Goal: Transaction & Acquisition: Purchase product/service

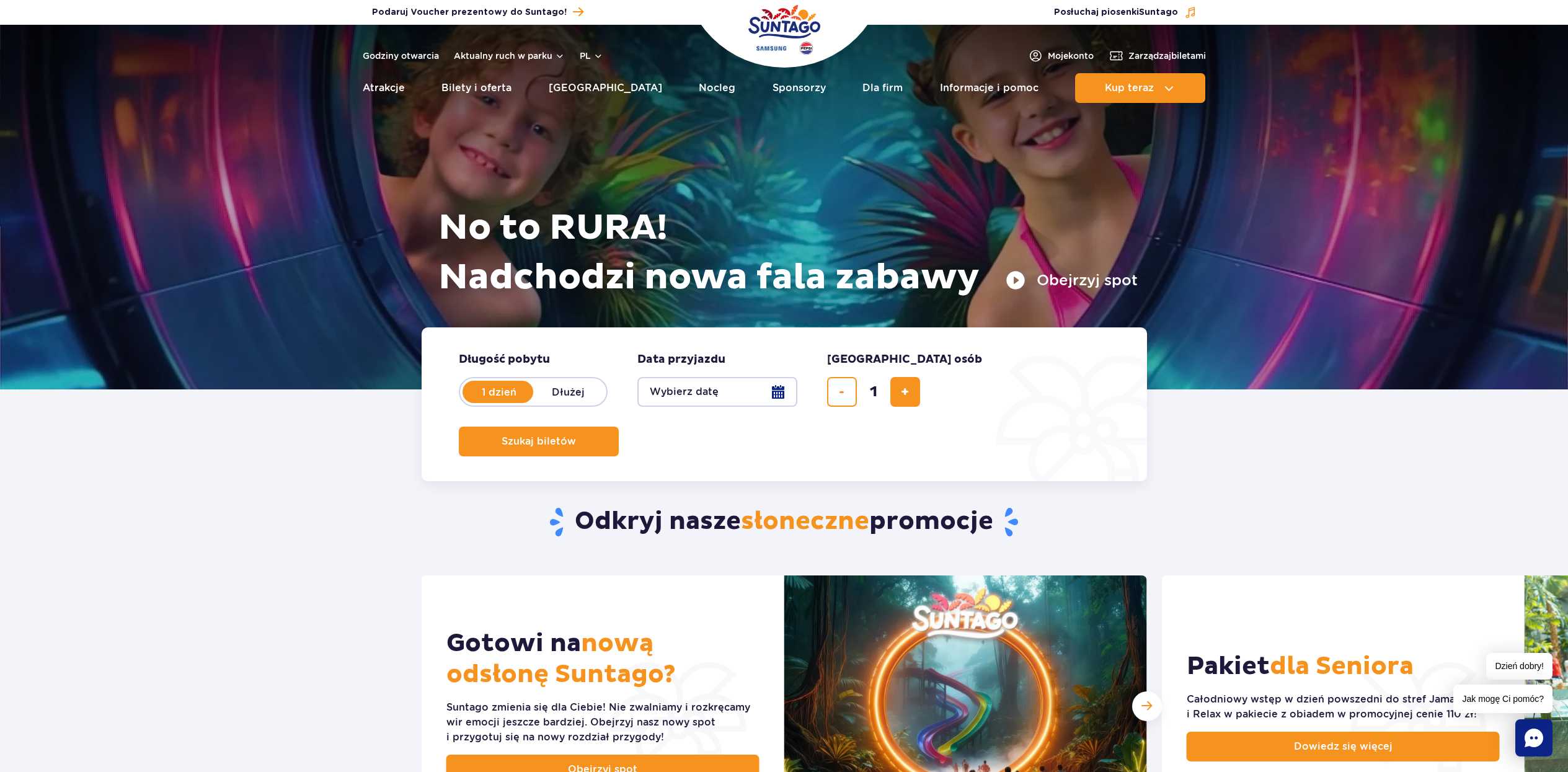
click at [702, 397] on button "Wybierz datę" at bounding box center [717, 392] width 160 height 30
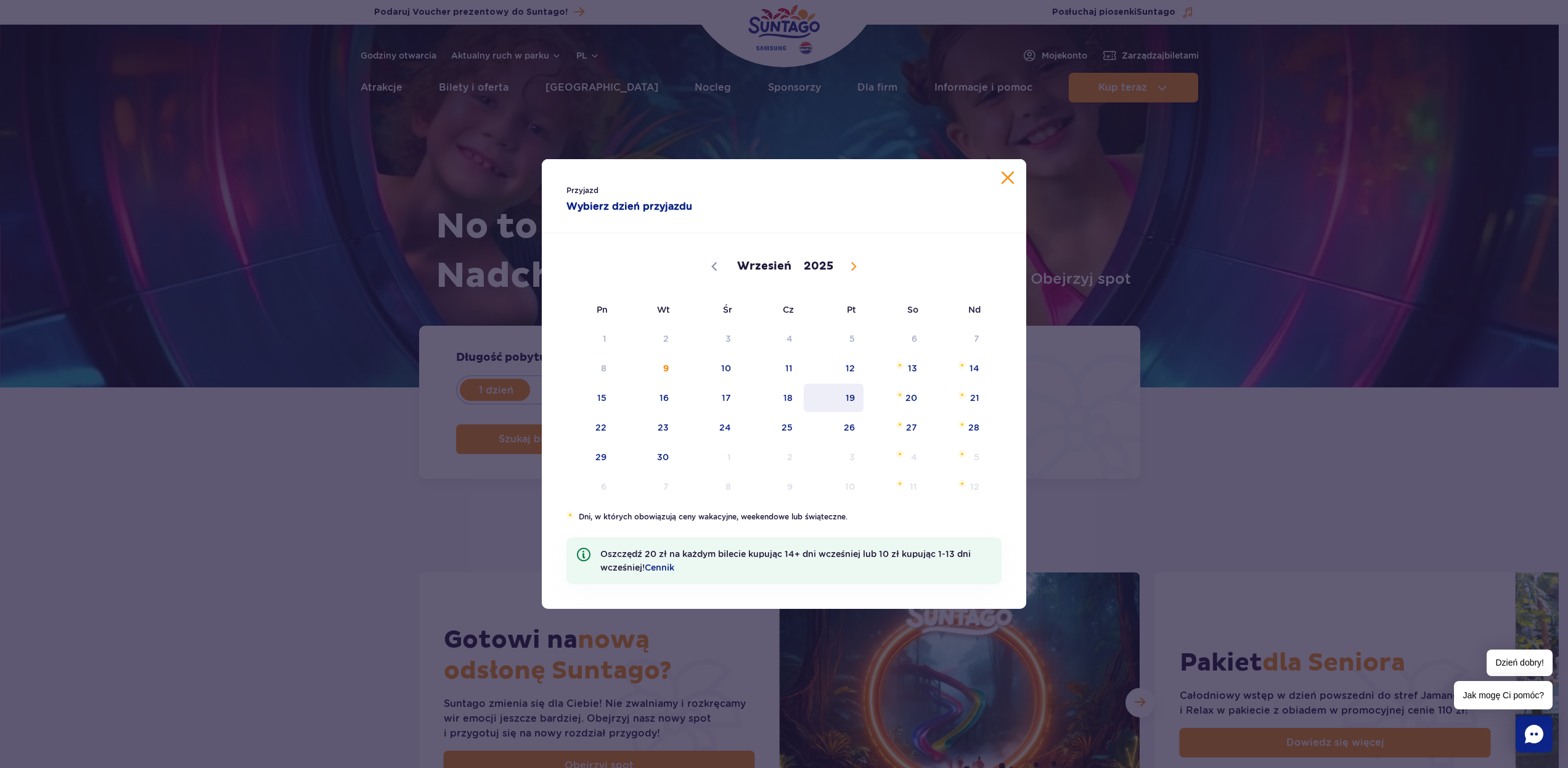
click at [856, 397] on span "19" at bounding box center [833, 397] width 62 height 28
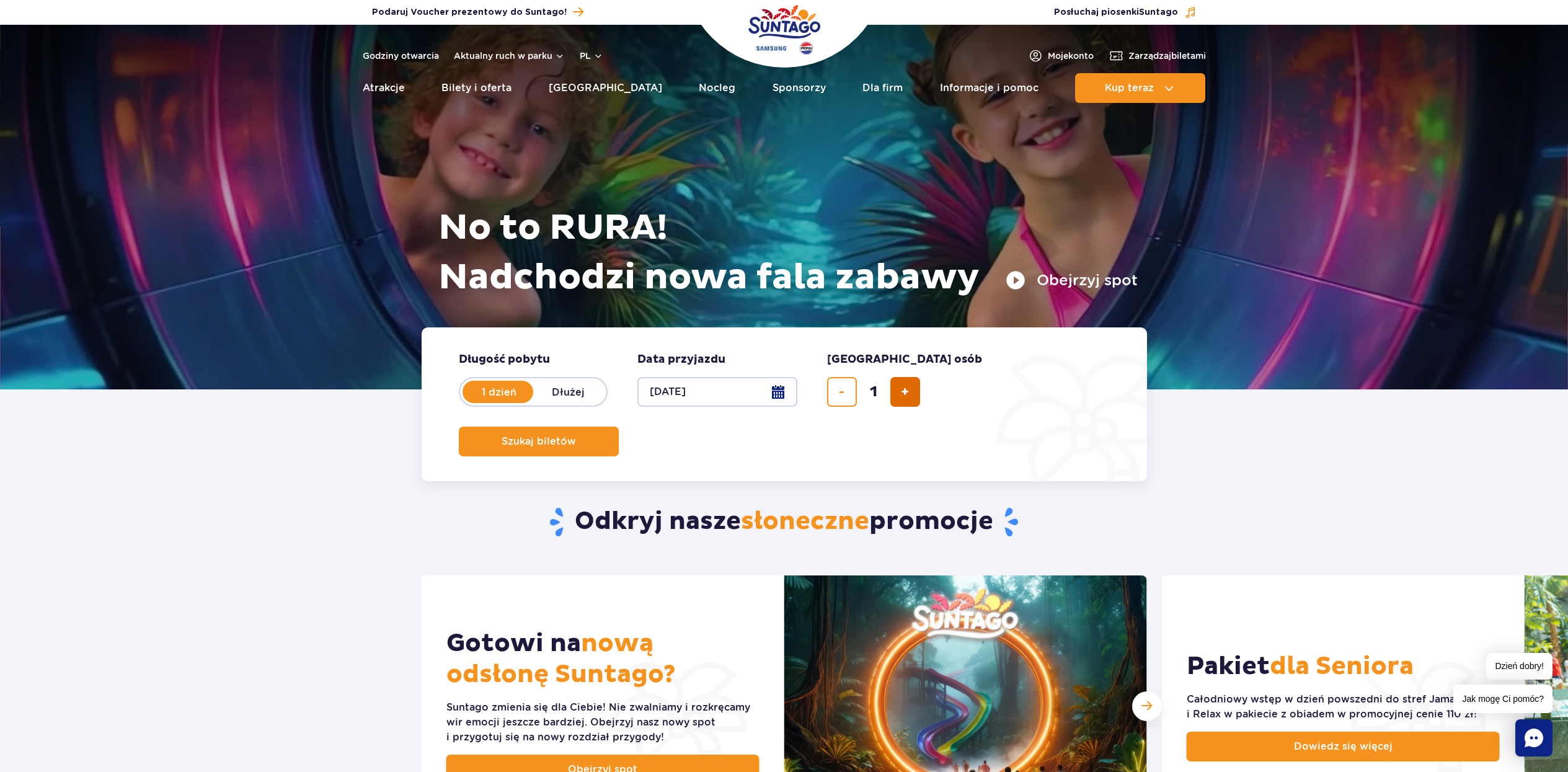
click at [907, 392] on span "dodaj bilet" at bounding box center [905, 392] width 8 height 0
type input "3"
click at [571, 436] on span "Szukaj biletów" at bounding box center [533, 442] width 74 height 11
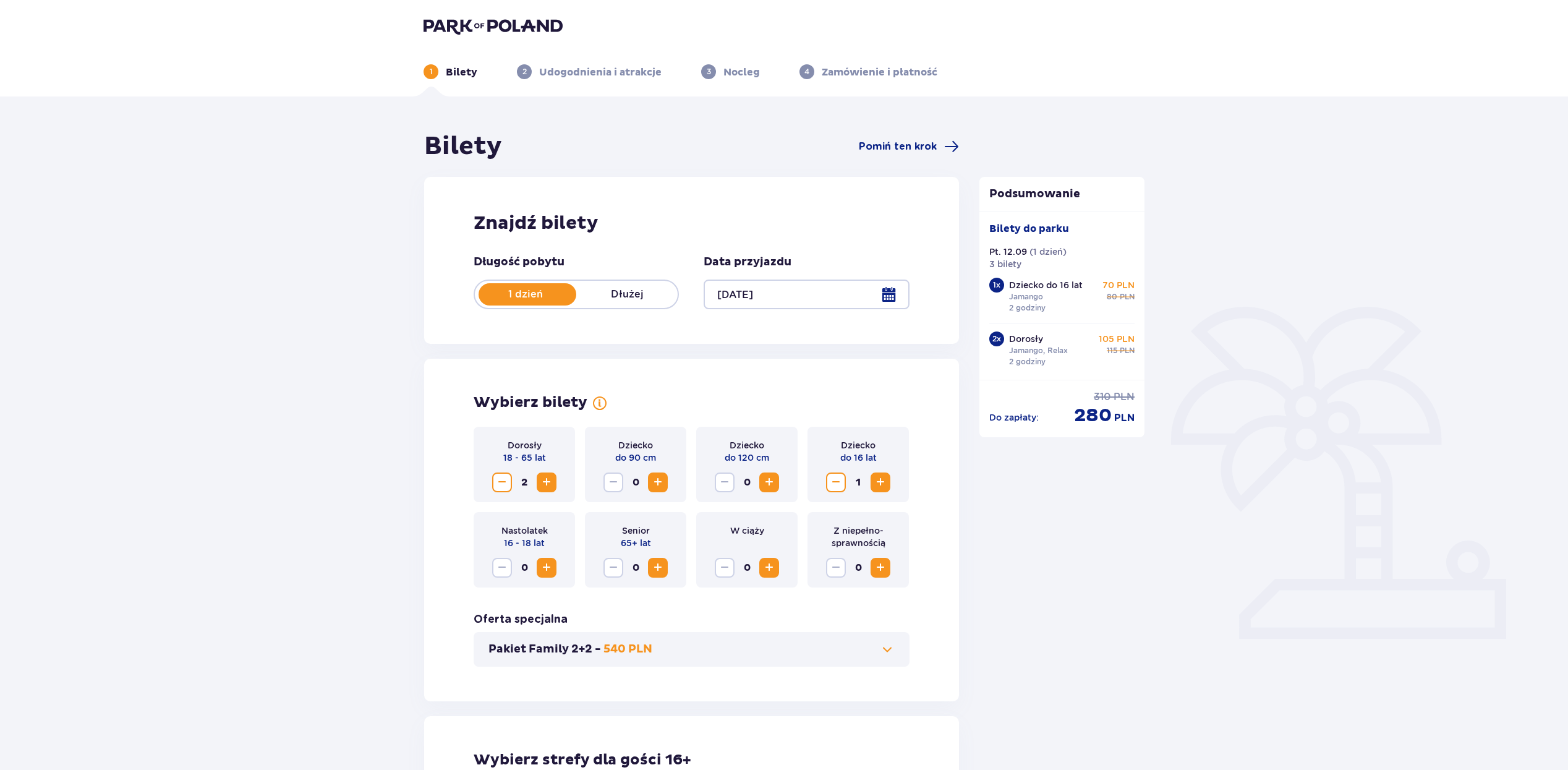
click at [835, 295] on div at bounding box center [806, 294] width 205 height 30
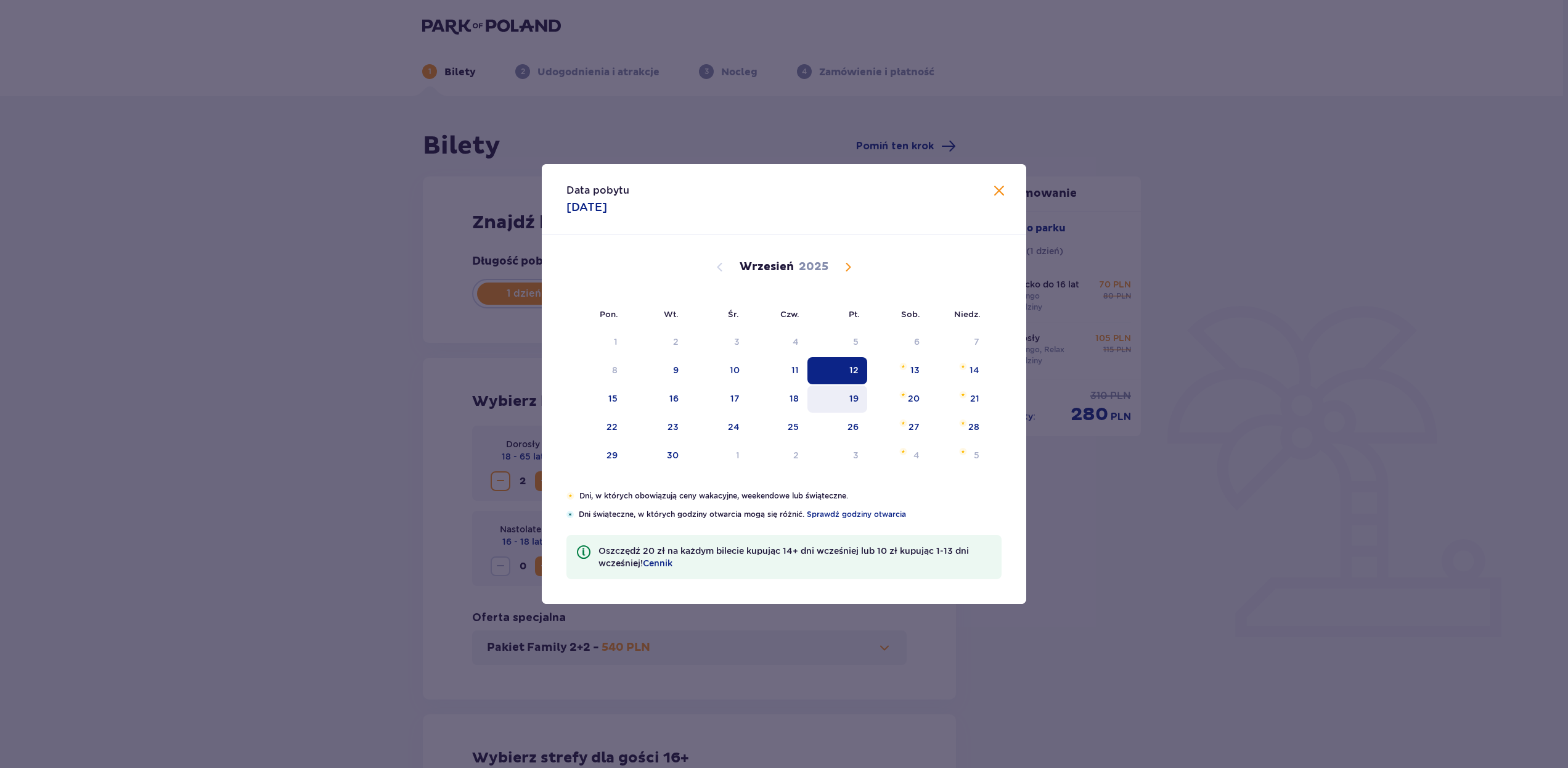
click at [850, 405] on div "19" at bounding box center [837, 399] width 60 height 27
type input "[DATE]"
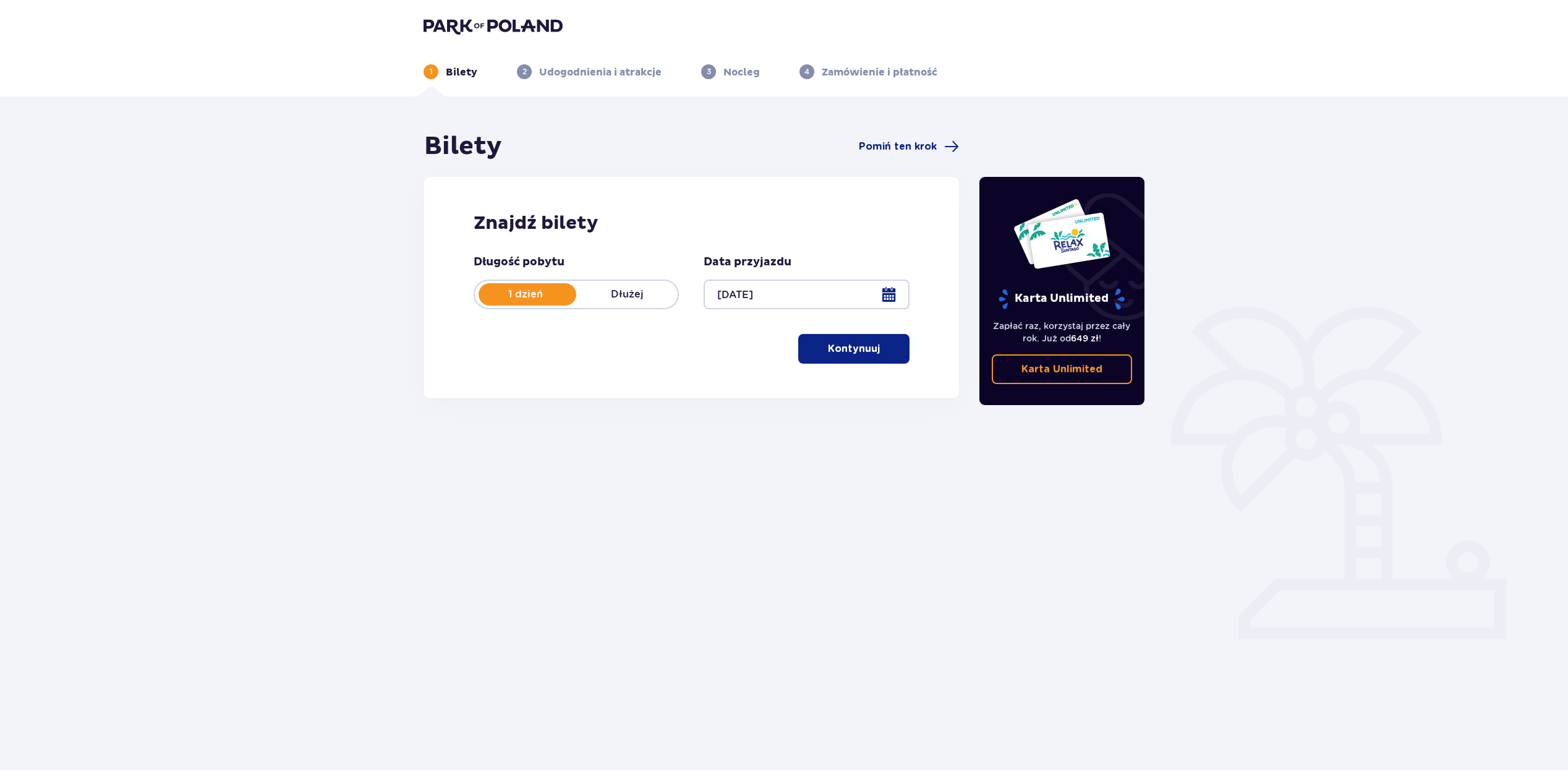
click at [846, 354] on p "Kontynuuj" at bounding box center [854, 348] width 52 height 13
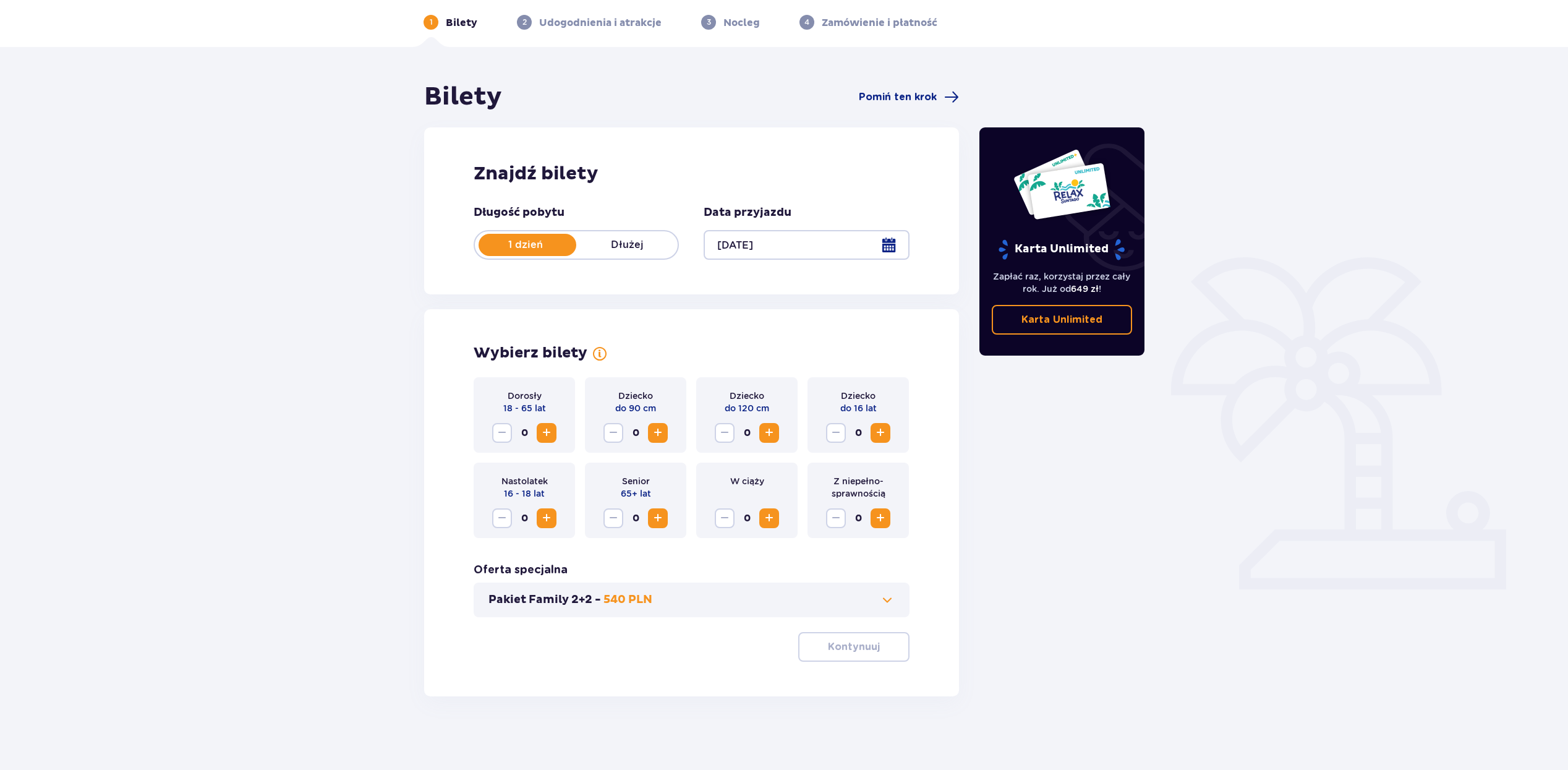
scroll to position [50, 0]
click at [548, 428] on span "Increase" at bounding box center [546, 432] width 15 height 15
click at [548, 427] on span "Increase" at bounding box center [546, 432] width 15 height 15
click at [878, 434] on span "Increase" at bounding box center [880, 432] width 15 height 15
click at [551, 435] on span "Increase" at bounding box center [546, 432] width 15 height 15
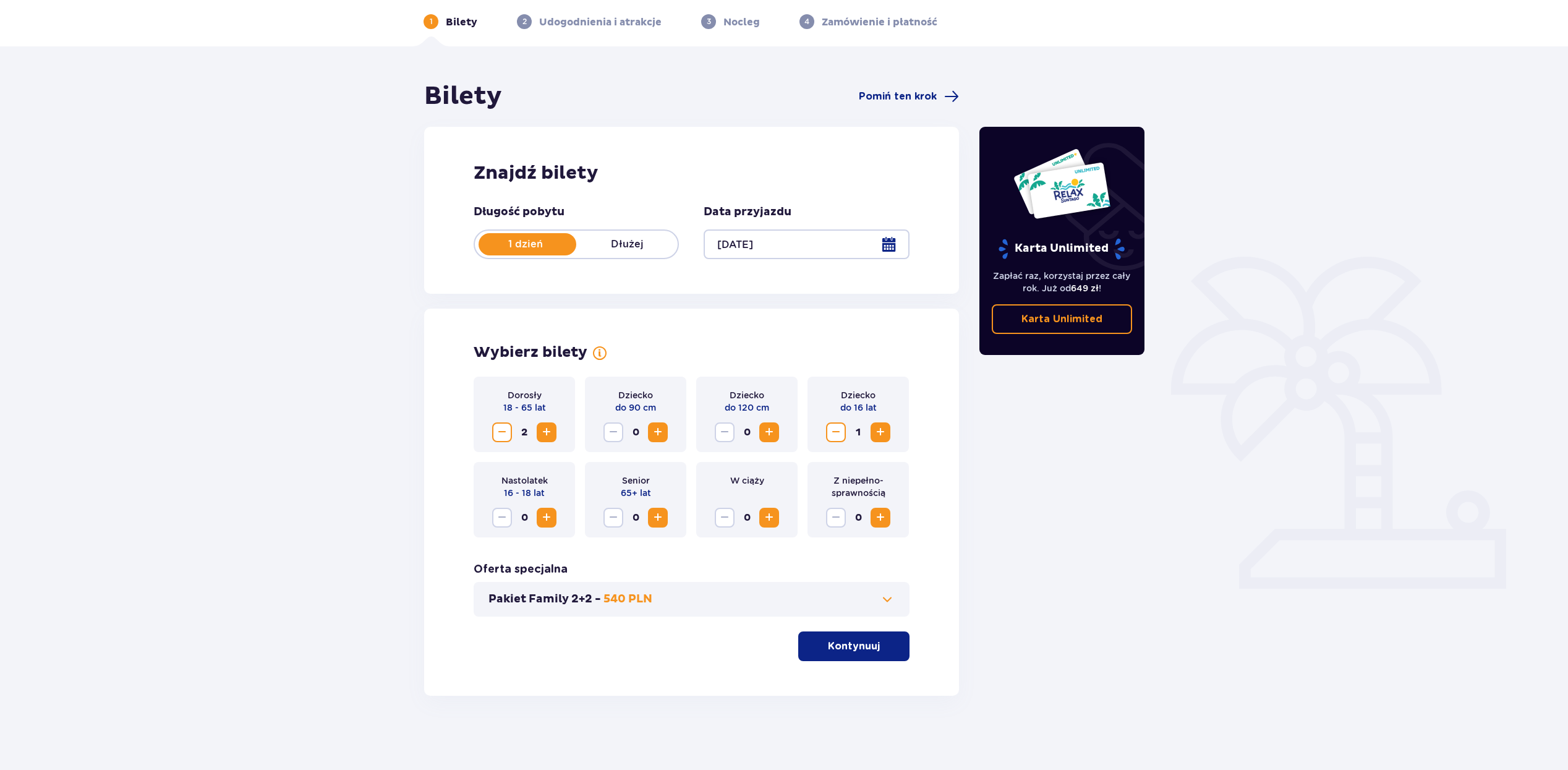
click at [551, 434] on span "Increase" at bounding box center [546, 432] width 15 height 15
drag, startPoint x: 772, startPoint y: 410, endPoint x: 731, endPoint y: 396, distance: 43.3
click at [731, 396] on div "Dziecko do 120 cm 0" at bounding box center [747, 414] width 101 height 75
click at [732, 396] on p "Dziecko" at bounding box center [746, 395] width 35 height 13
click at [866, 650] on p "Kontynuuj" at bounding box center [854, 646] width 52 height 13
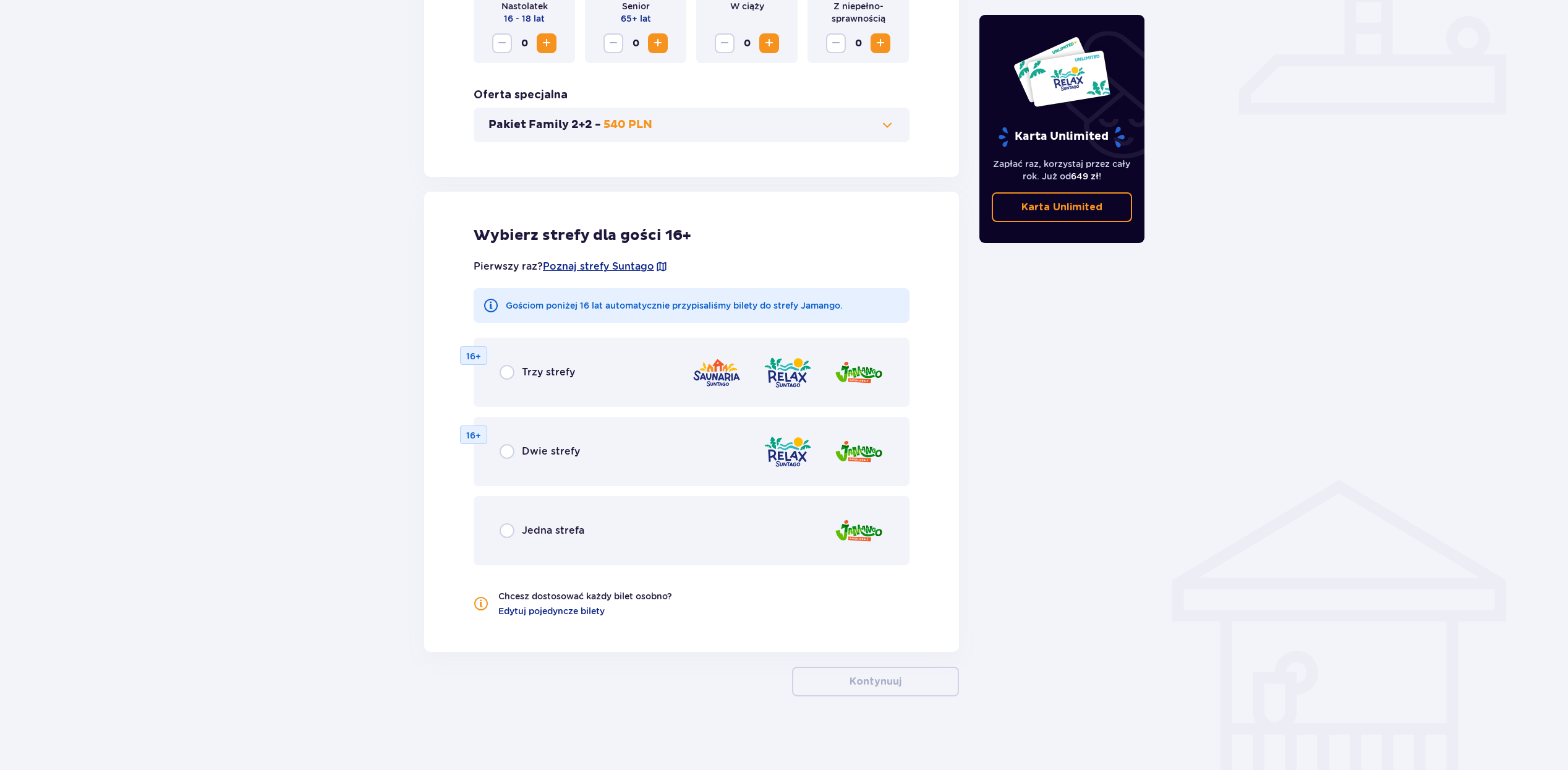
scroll to position [525, 0]
click at [522, 457] on p "Dwie strefy" at bounding box center [551, 450] width 58 height 13
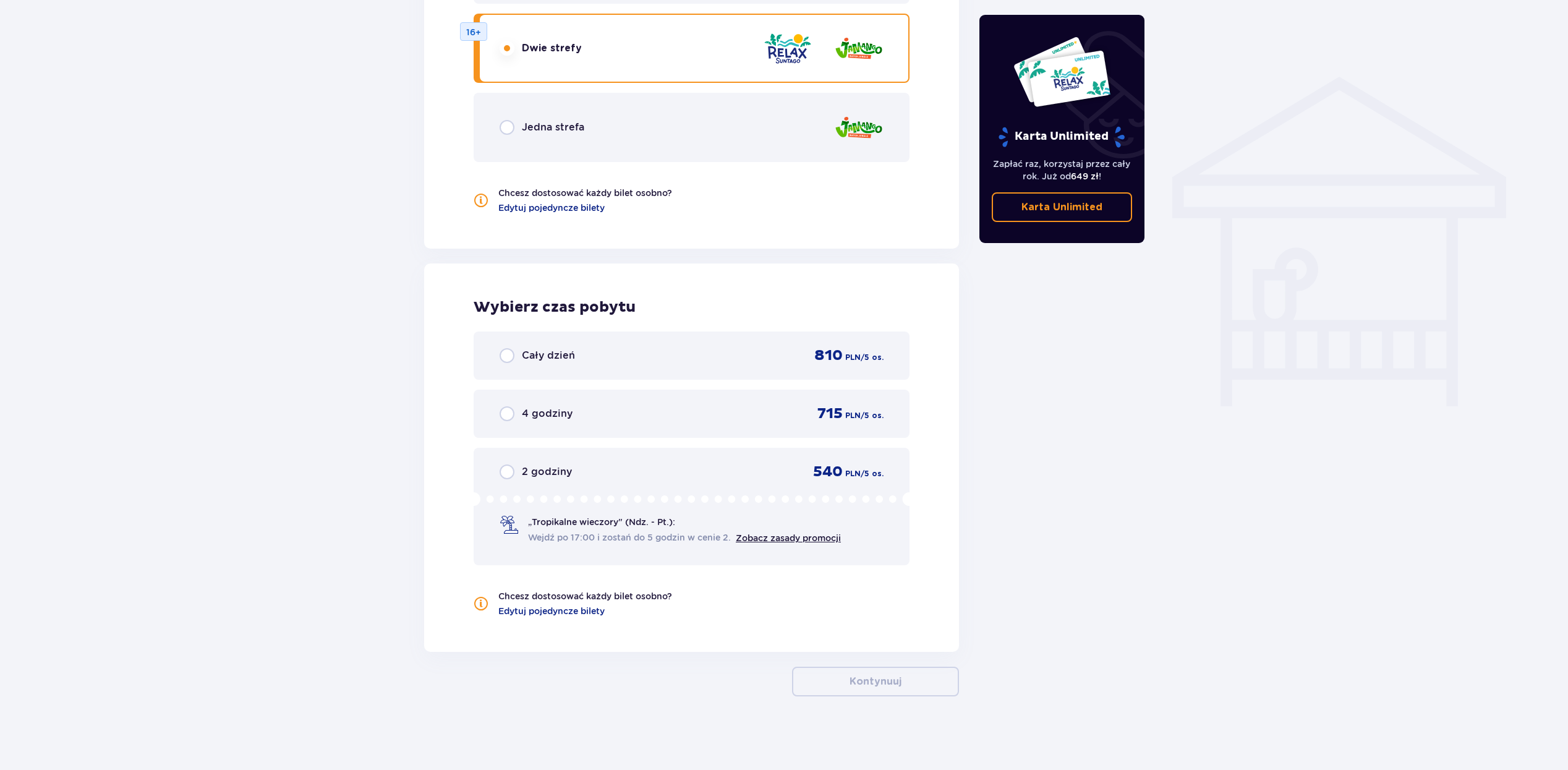
scroll to position [928, 0]
click at [530, 474] on p "2 godziny" at bounding box center [546, 470] width 50 height 13
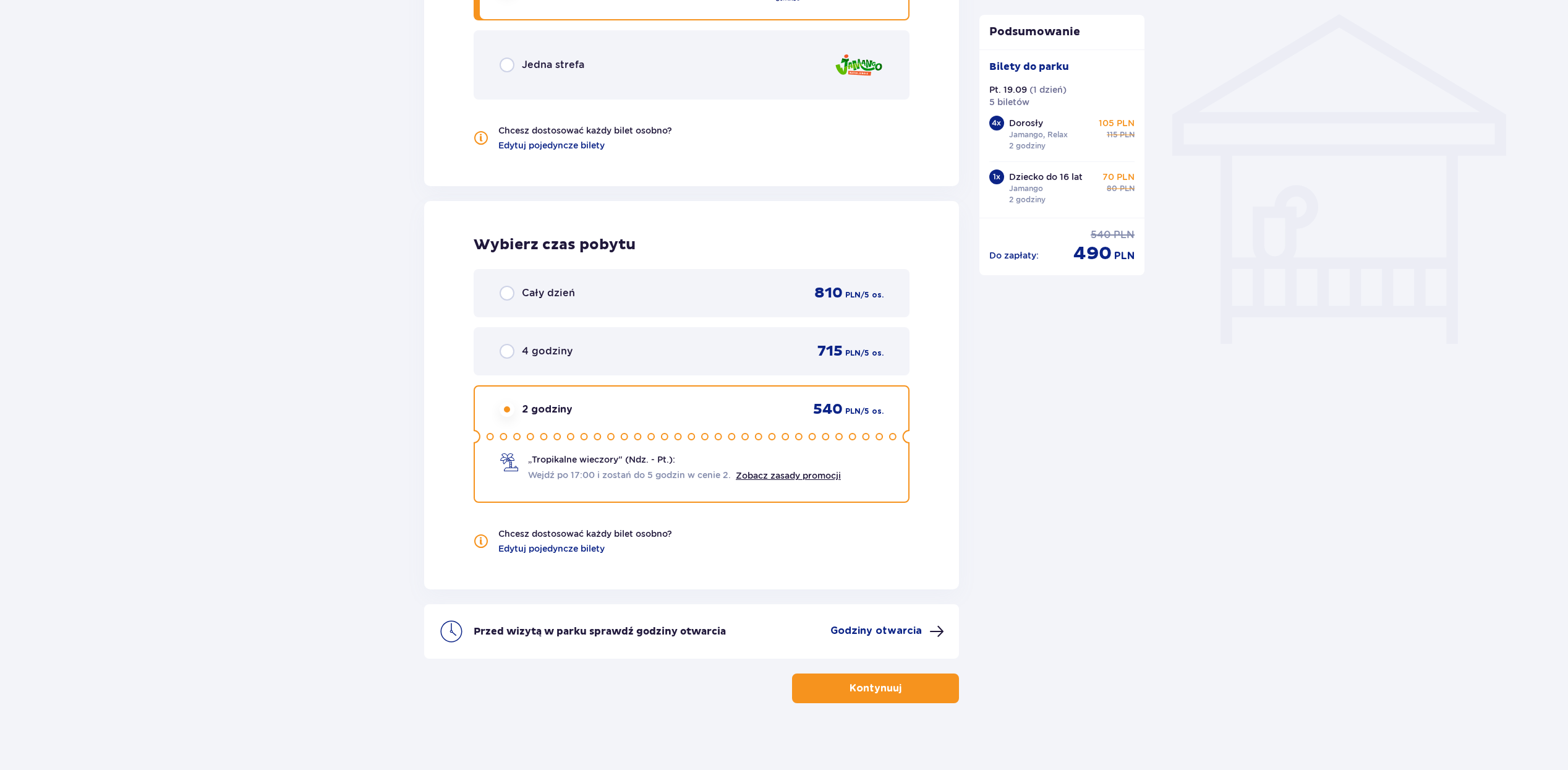
scroll to position [997, 0]
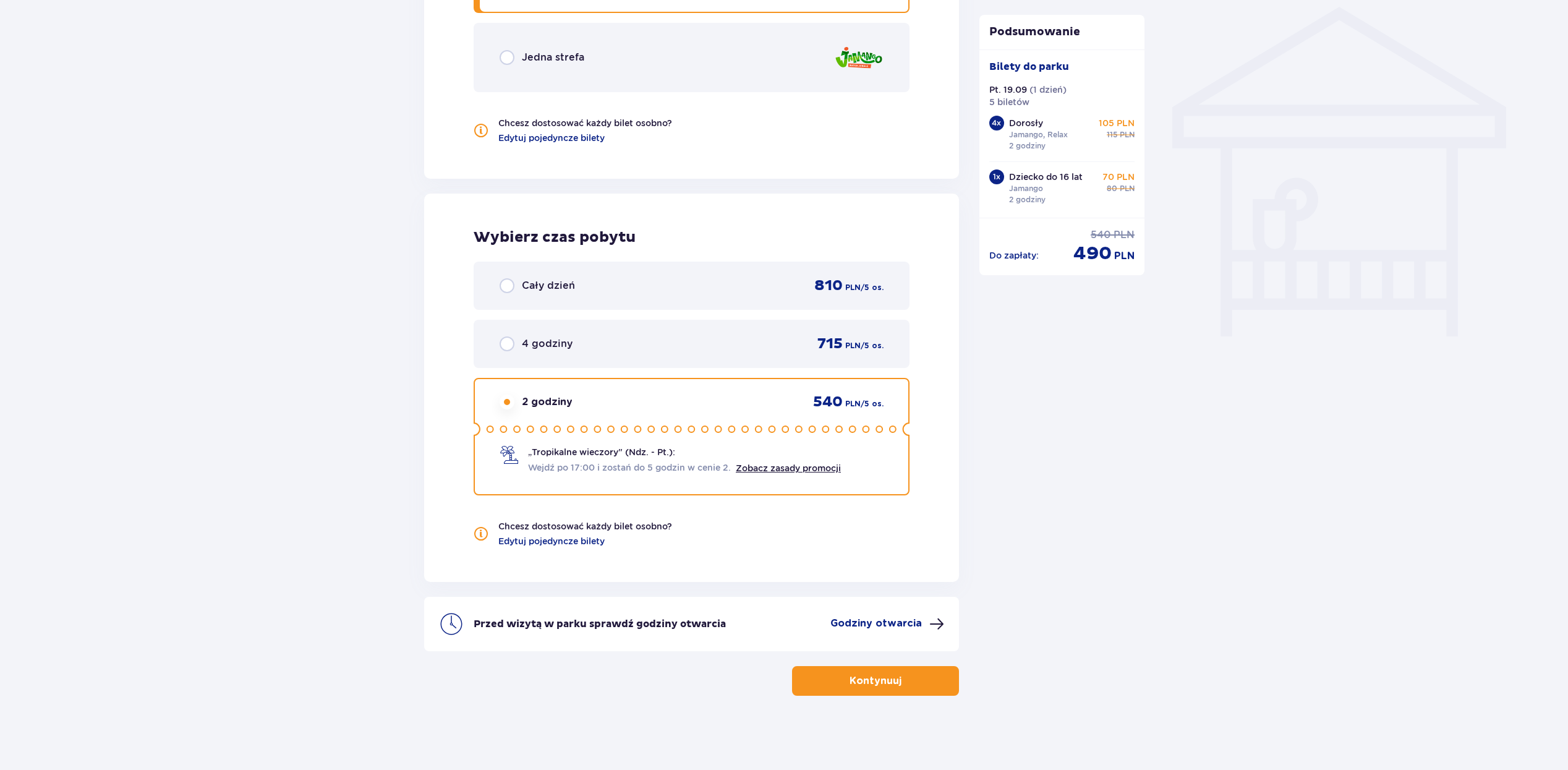
click at [878, 671] on button "Kontynuuj" at bounding box center [875, 681] width 167 height 30
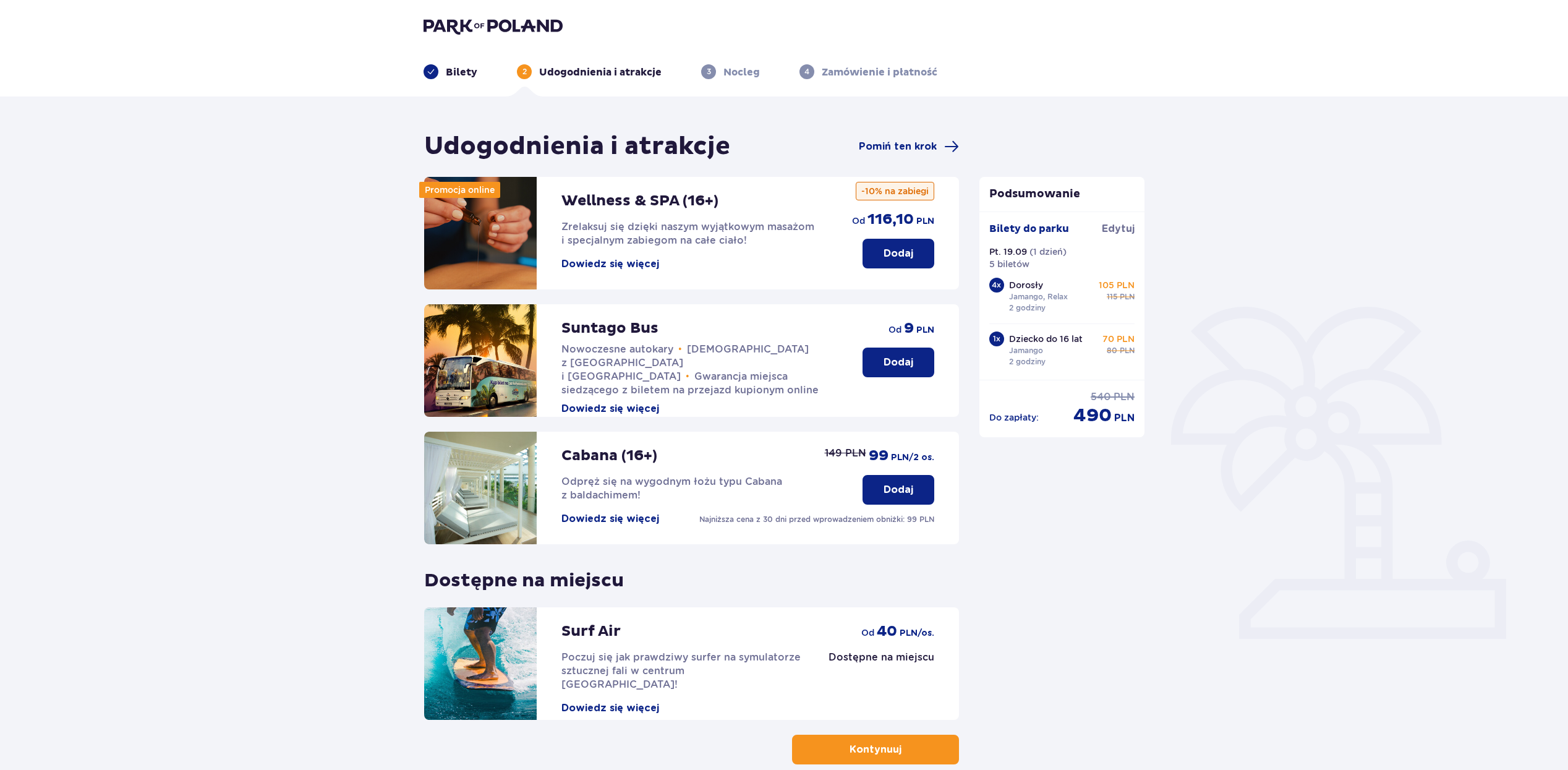
click at [874, 752] on p "Kontynuuj" at bounding box center [875, 749] width 52 height 13
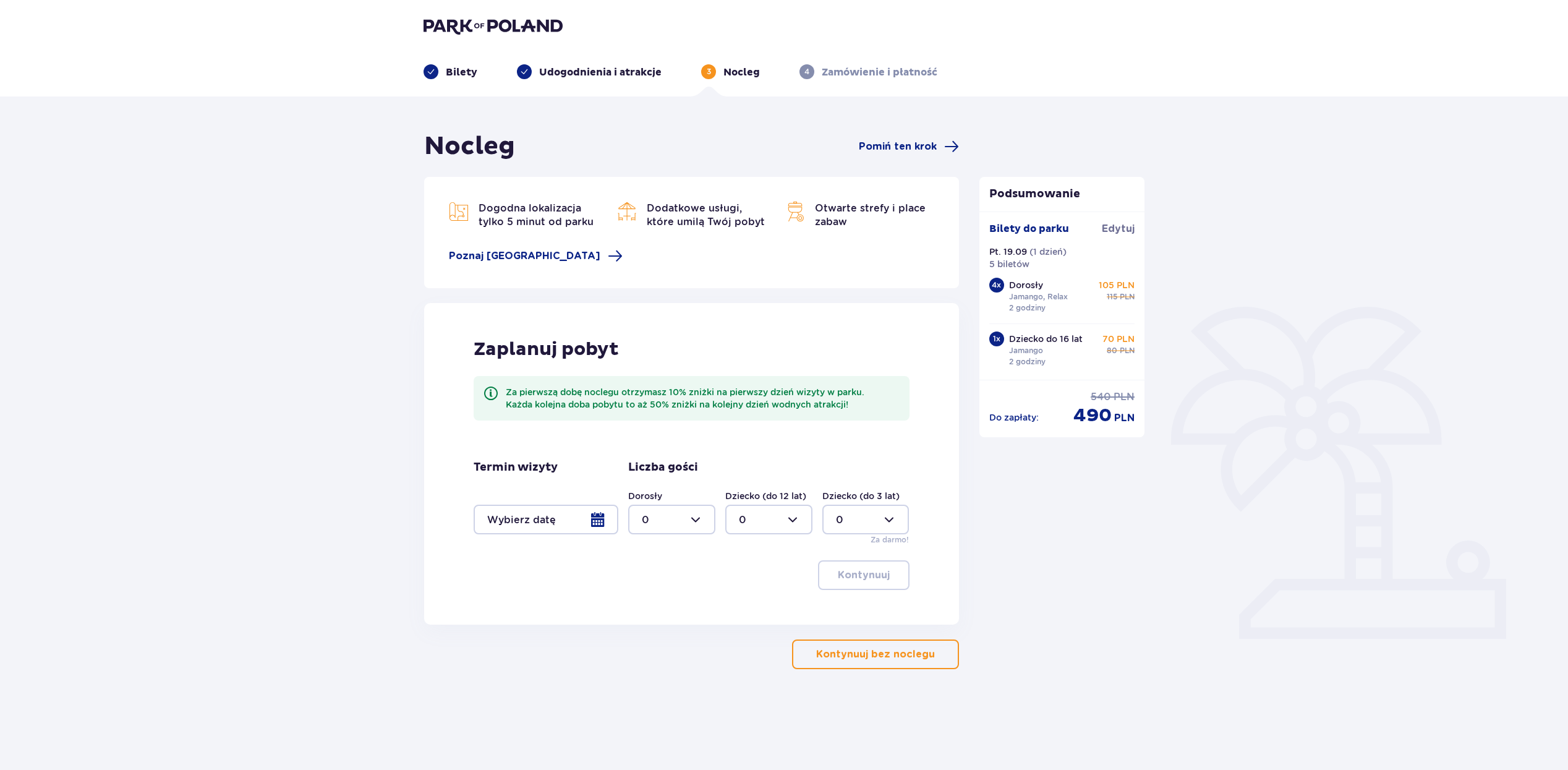
click at [935, 660] on span "button" at bounding box center [937, 653] width 15 height 15
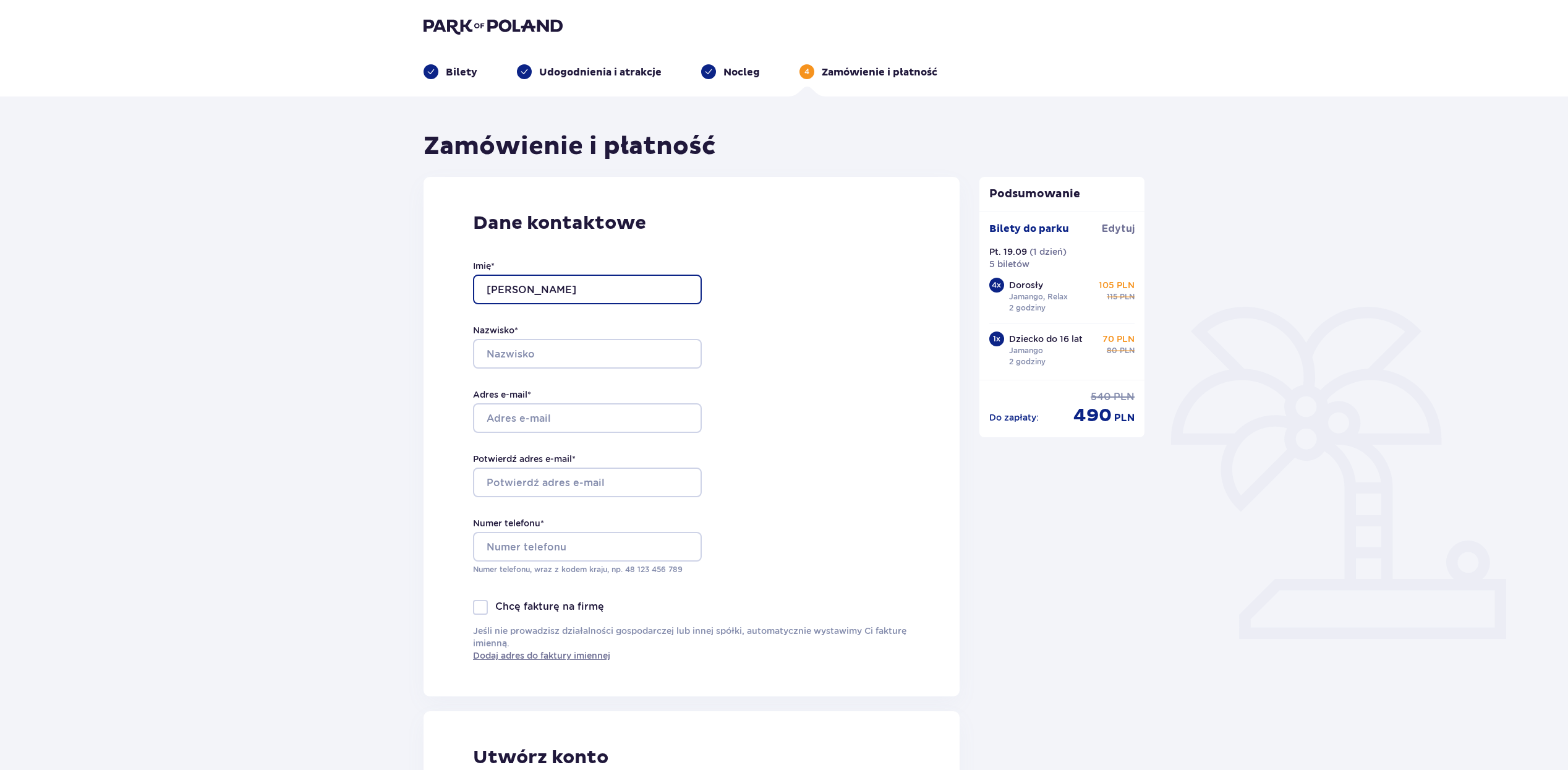
type input "Joanna"
type input "Borusiewicz"
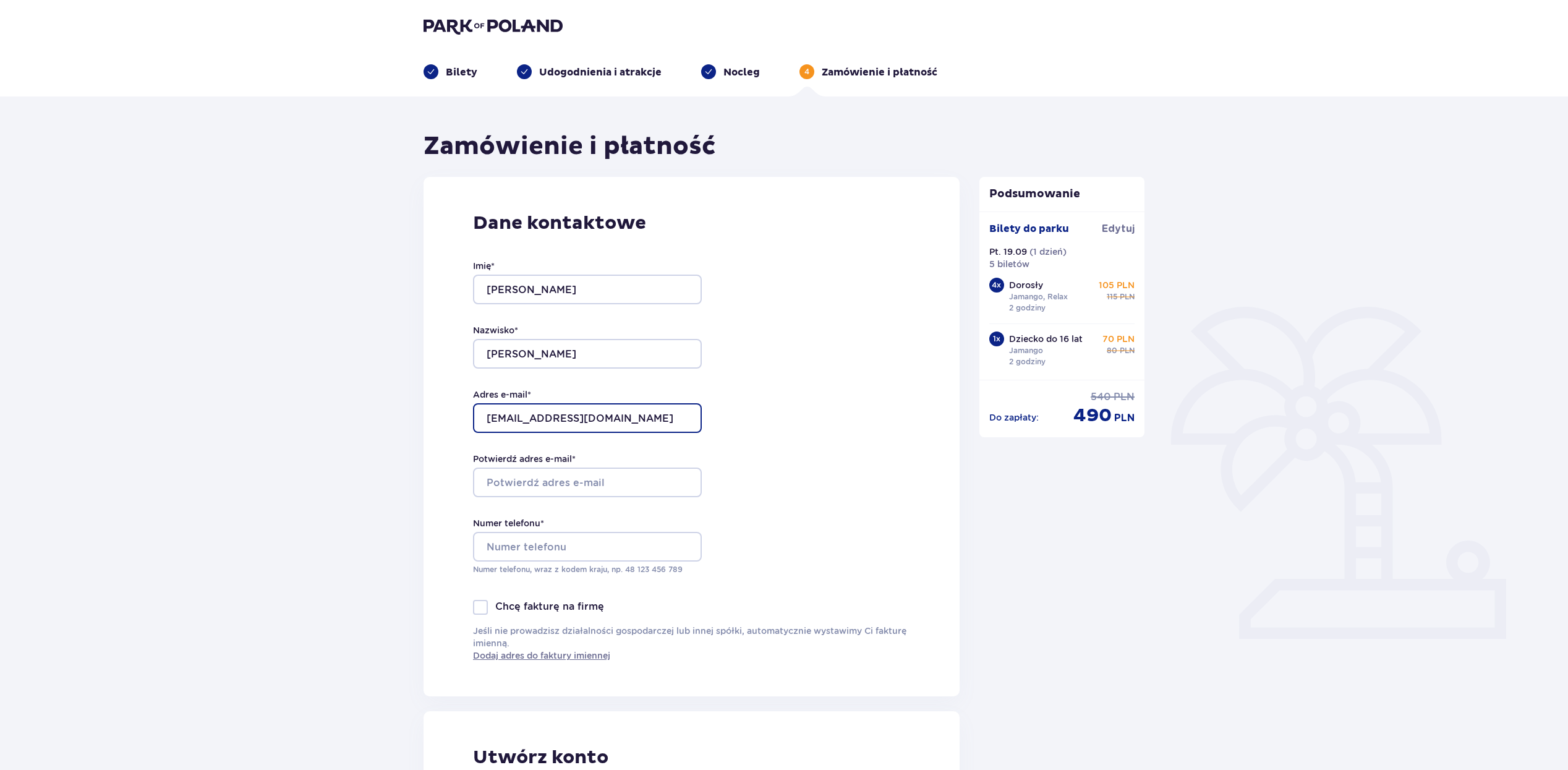
type input "asiaborusiewicz@gmail.com"
paste input "asiaborusiewicz@gmail.com"
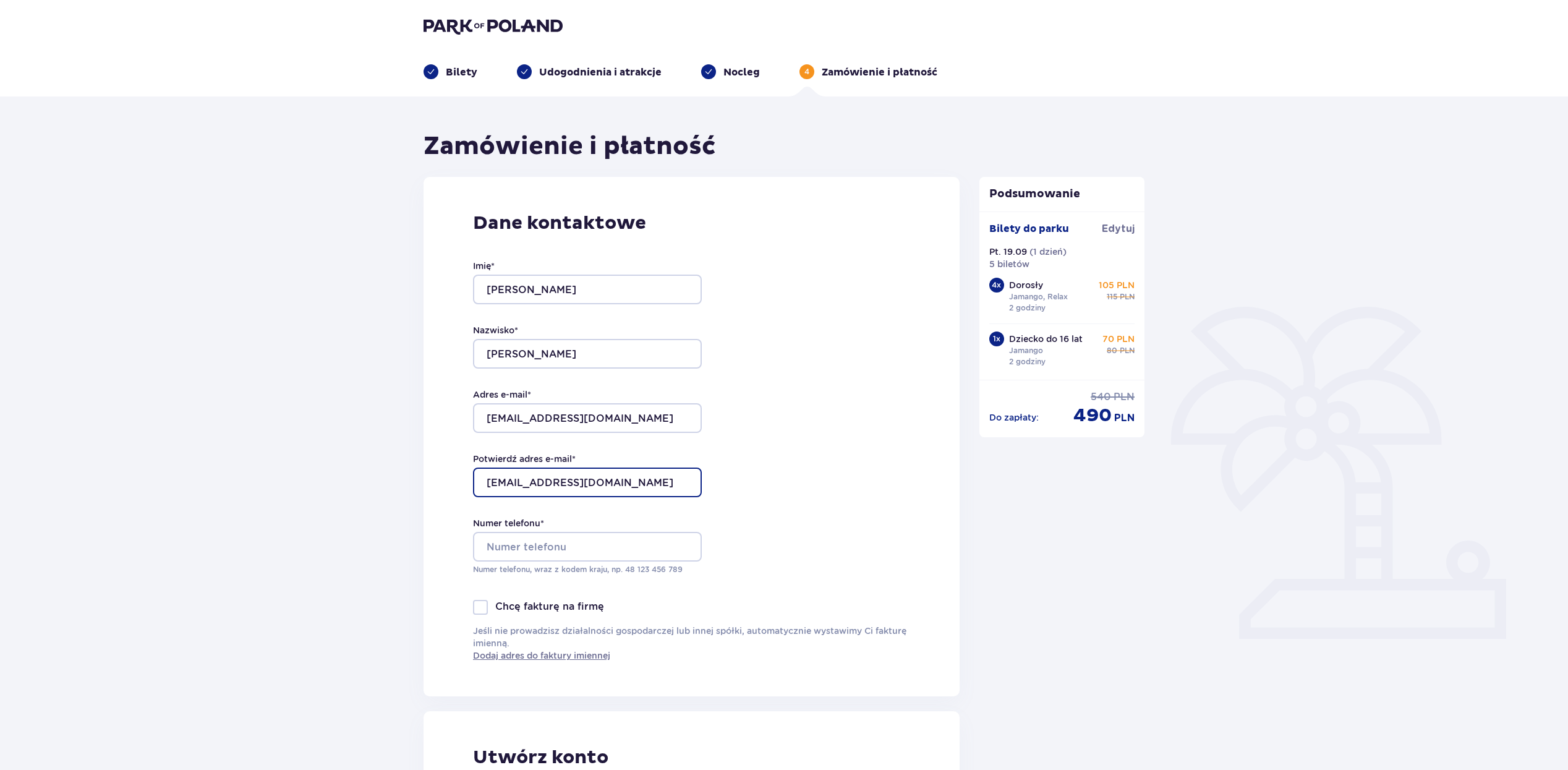
type input "asiaborusiewicz@gmail.com"
type input "577600127"
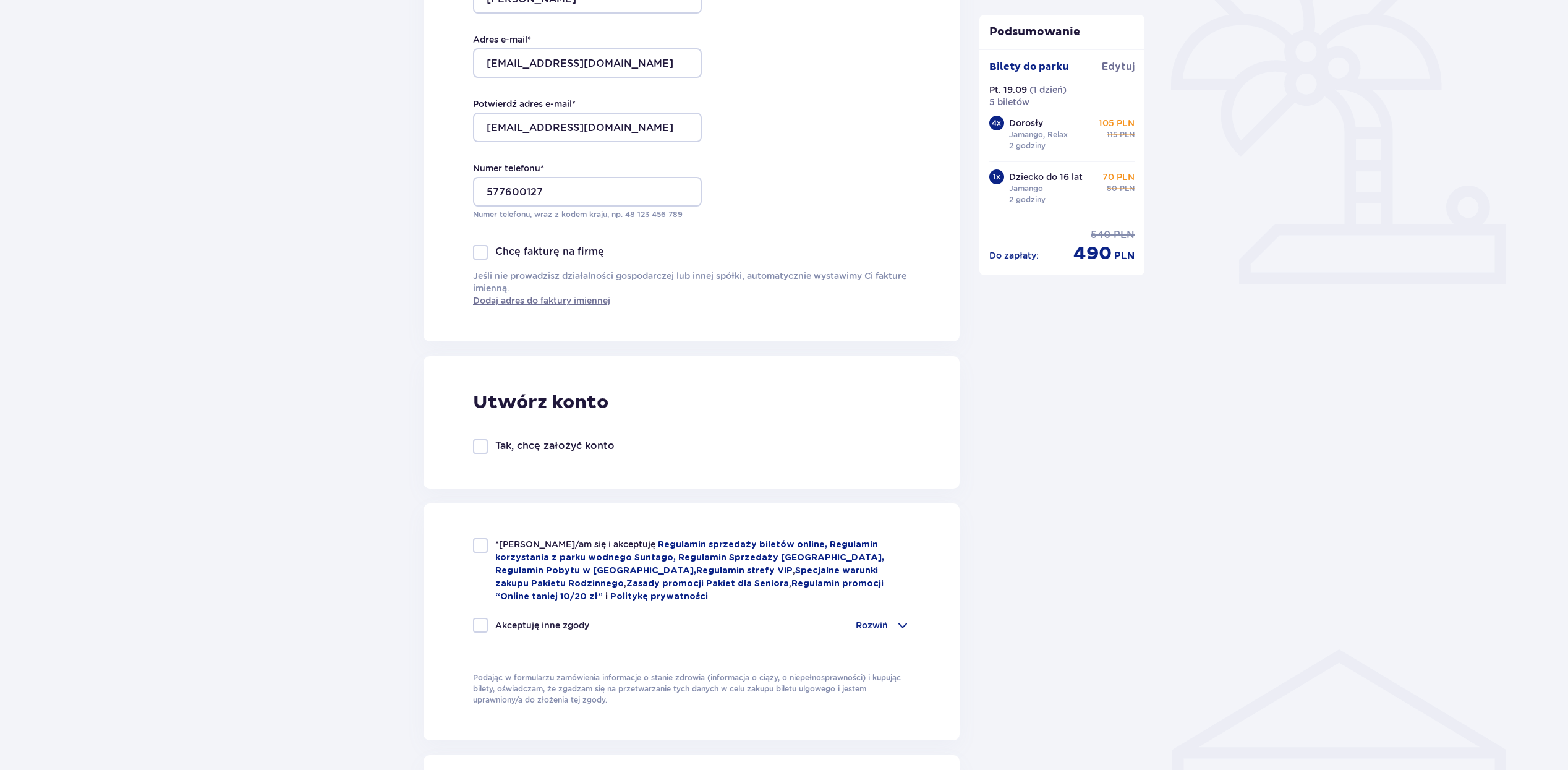
scroll to position [429, 0]
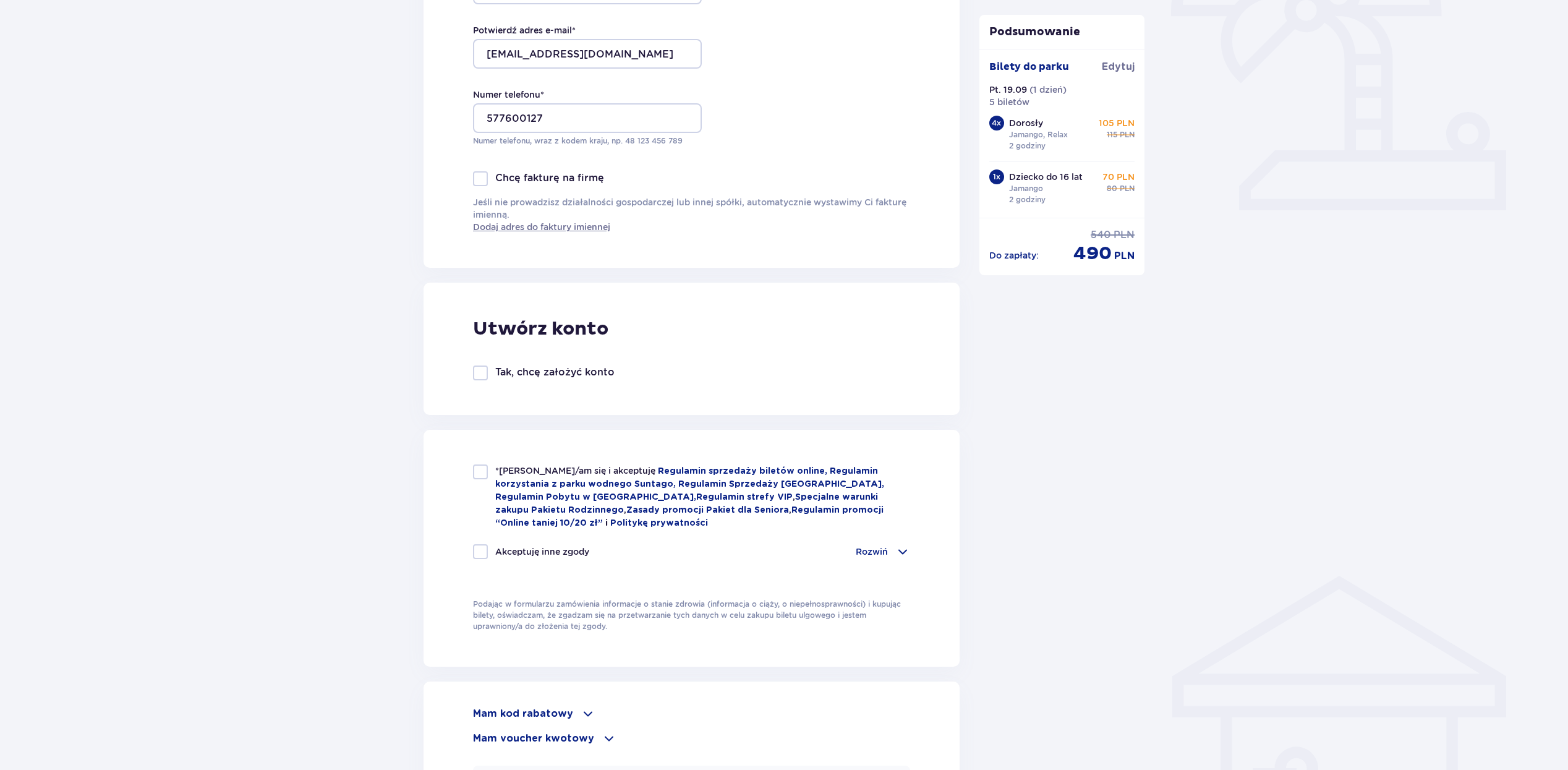
click at [476, 481] on div "*Zapoznałem/am się i akceptuję Regulamin sprzedaży biletów online, Regulamin ko…" at bounding box center [691, 496] width 437 height 65
checkbox input "true"
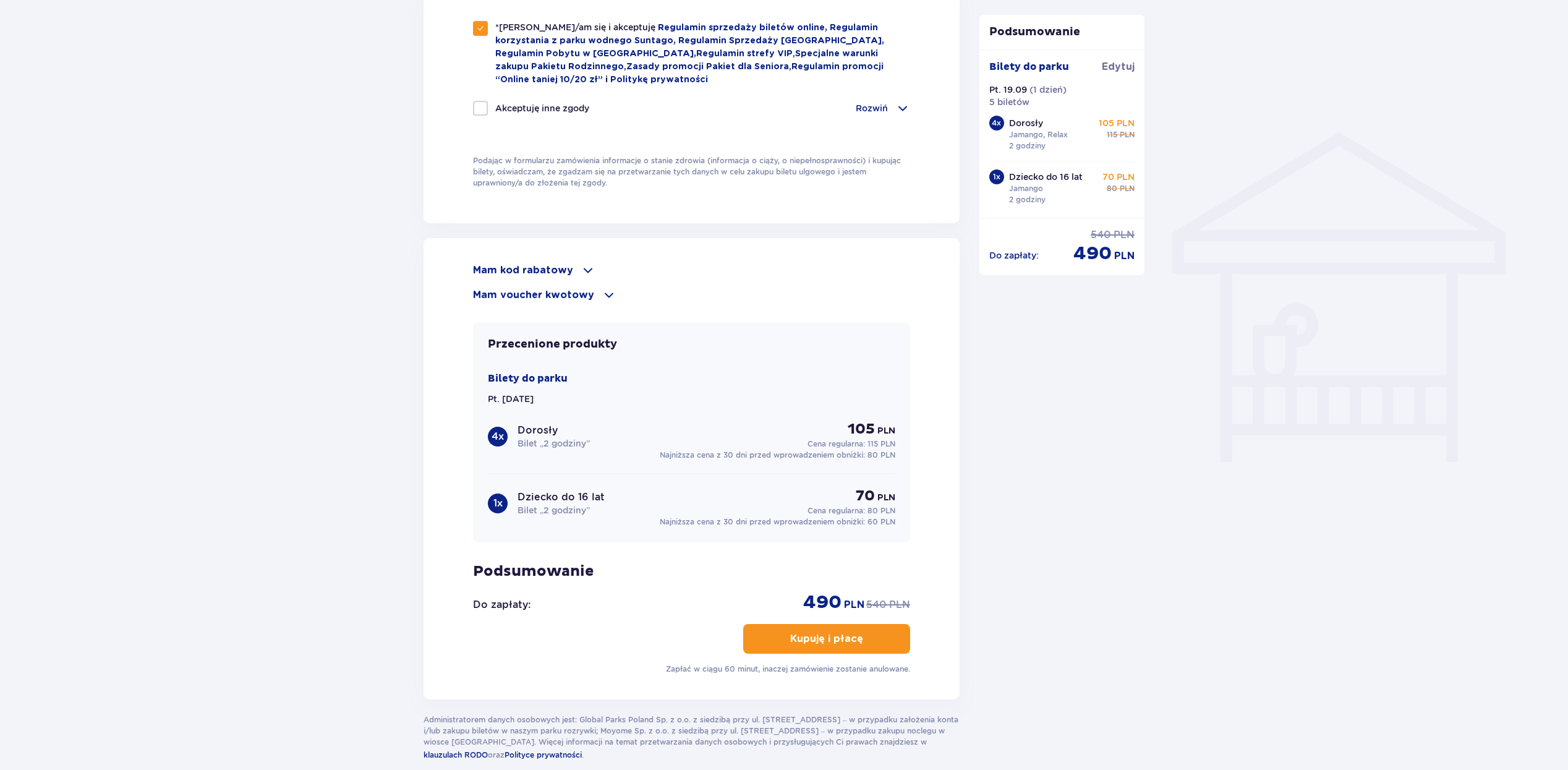
scroll to position [937, 0]
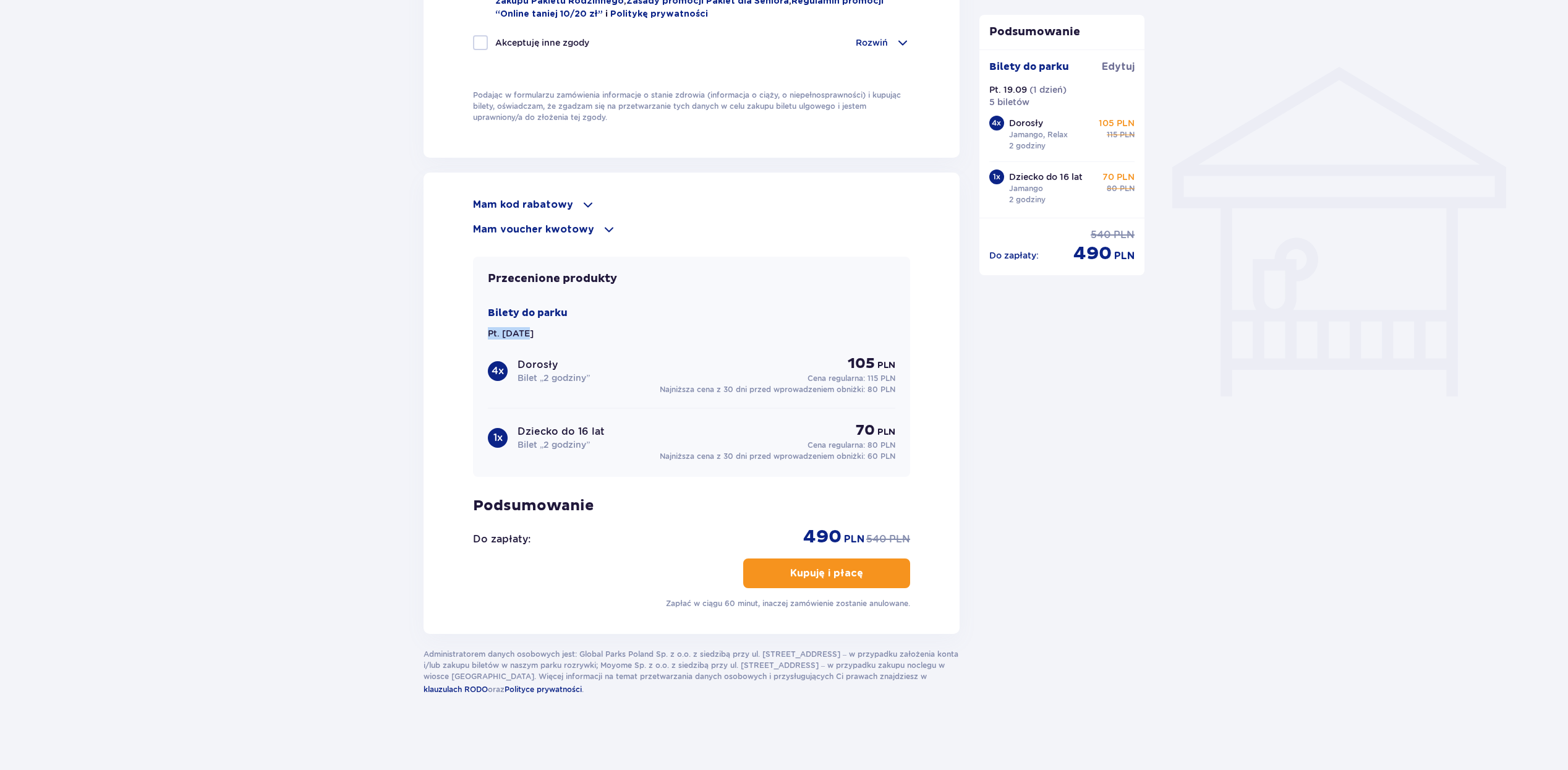
drag, startPoint x: 470, startPoint y: 334, endPoint x: 525, endPoint y: 337, distance: 55.1
click at [525, 337] on div "Bilety do parku Pt. 19.09.25 4 x Dorosły Bilet „2 godziny” 105 PLN Cena regular…" at bounding box center [691, 384] width 408 height 156
click at [646, 347] on div "Bilety do parku Pt. 19.09.25 4 x Dorosły Bilet „2 godziny” 105 PLN Cena regular…" at bounding box center [691, 384] width 408 height 156
click at [836, 574] on p "Kupuję i płacę" at bounding box center [826, 573] width 73 height 13
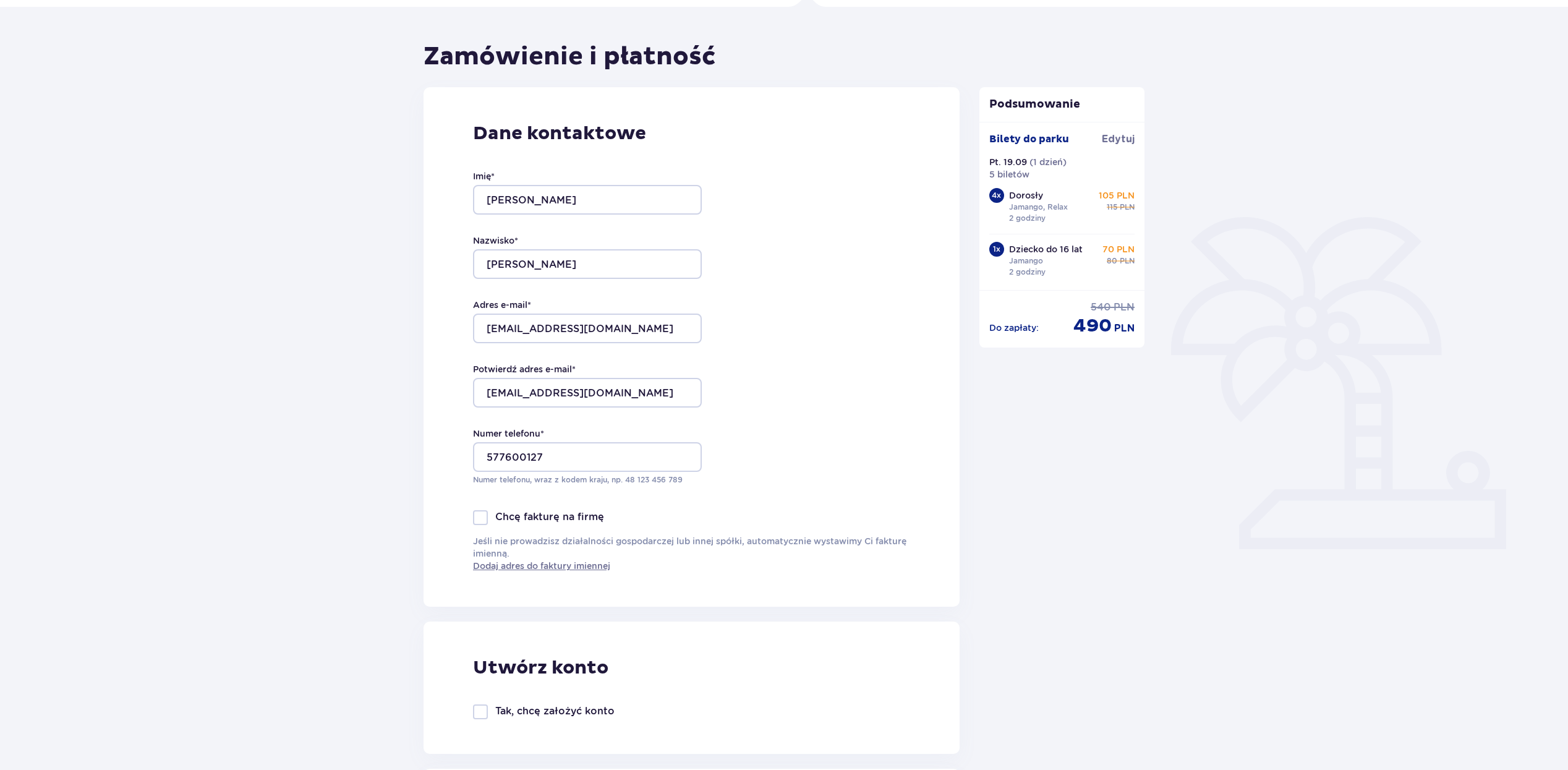
scroll to position [0, 0]
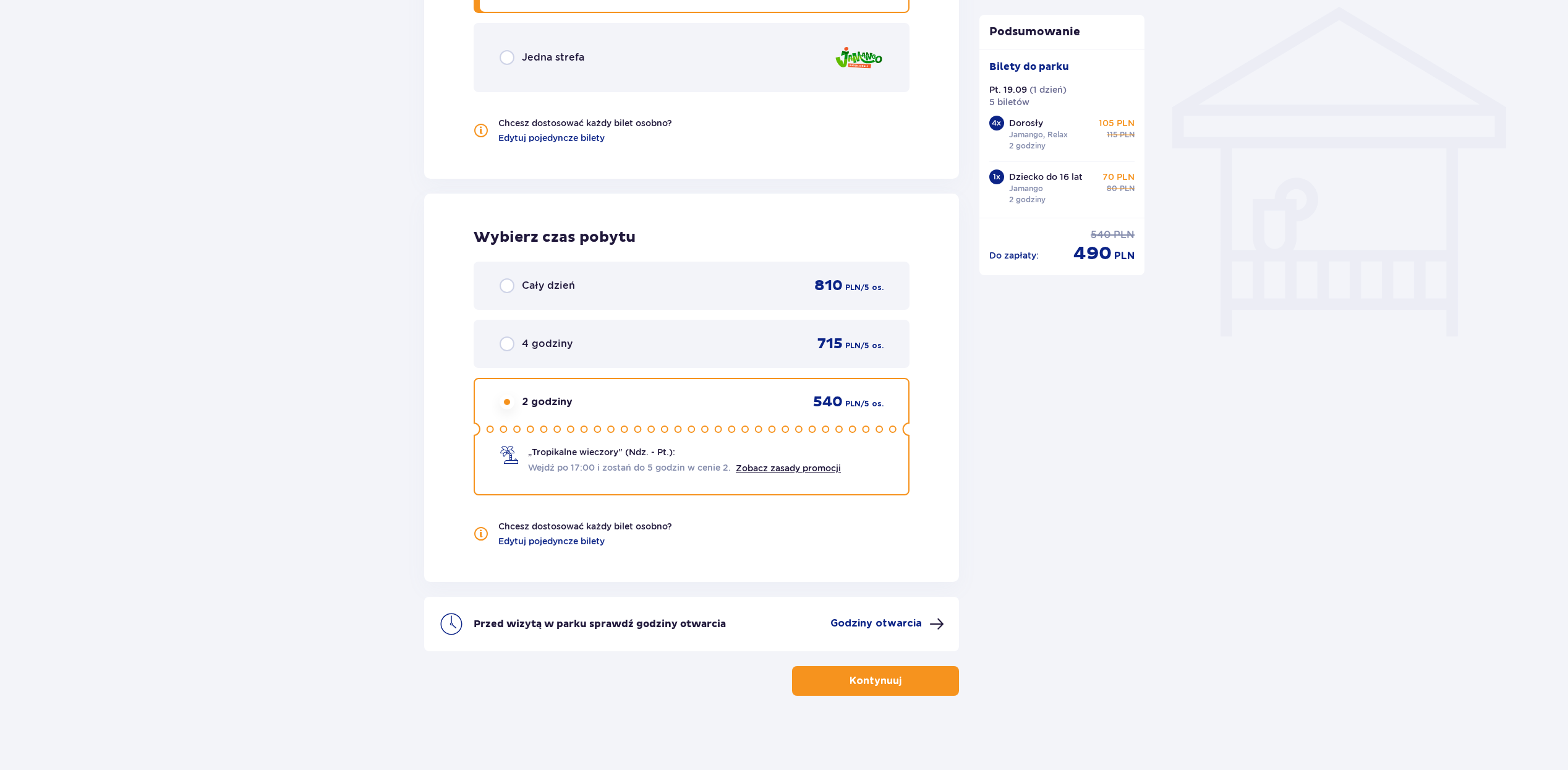
scroll to position [994, 0]
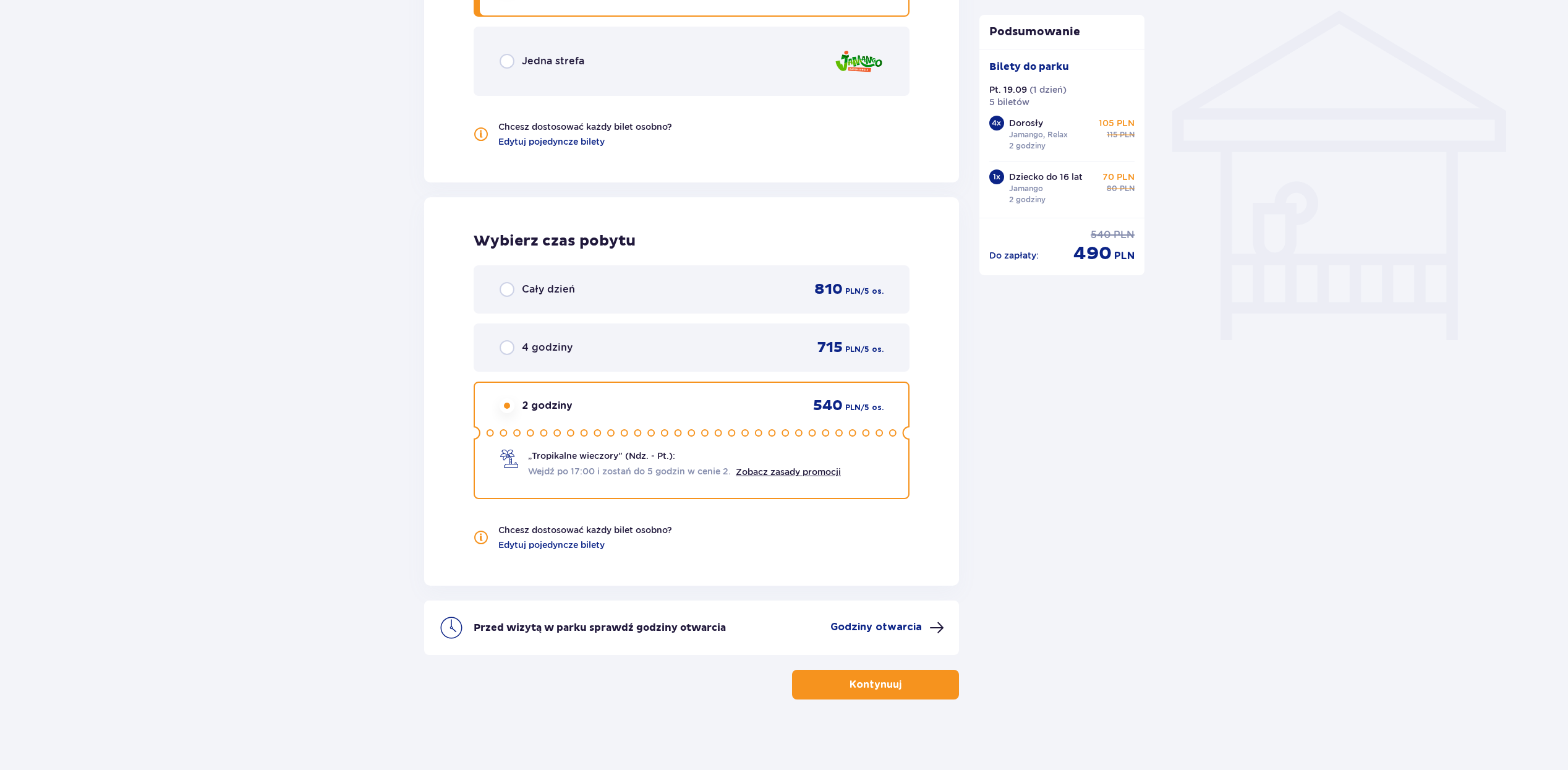
click at [948, 691] on button "Kontynuuj" at bounding box center [875, 685] width 167 height 30
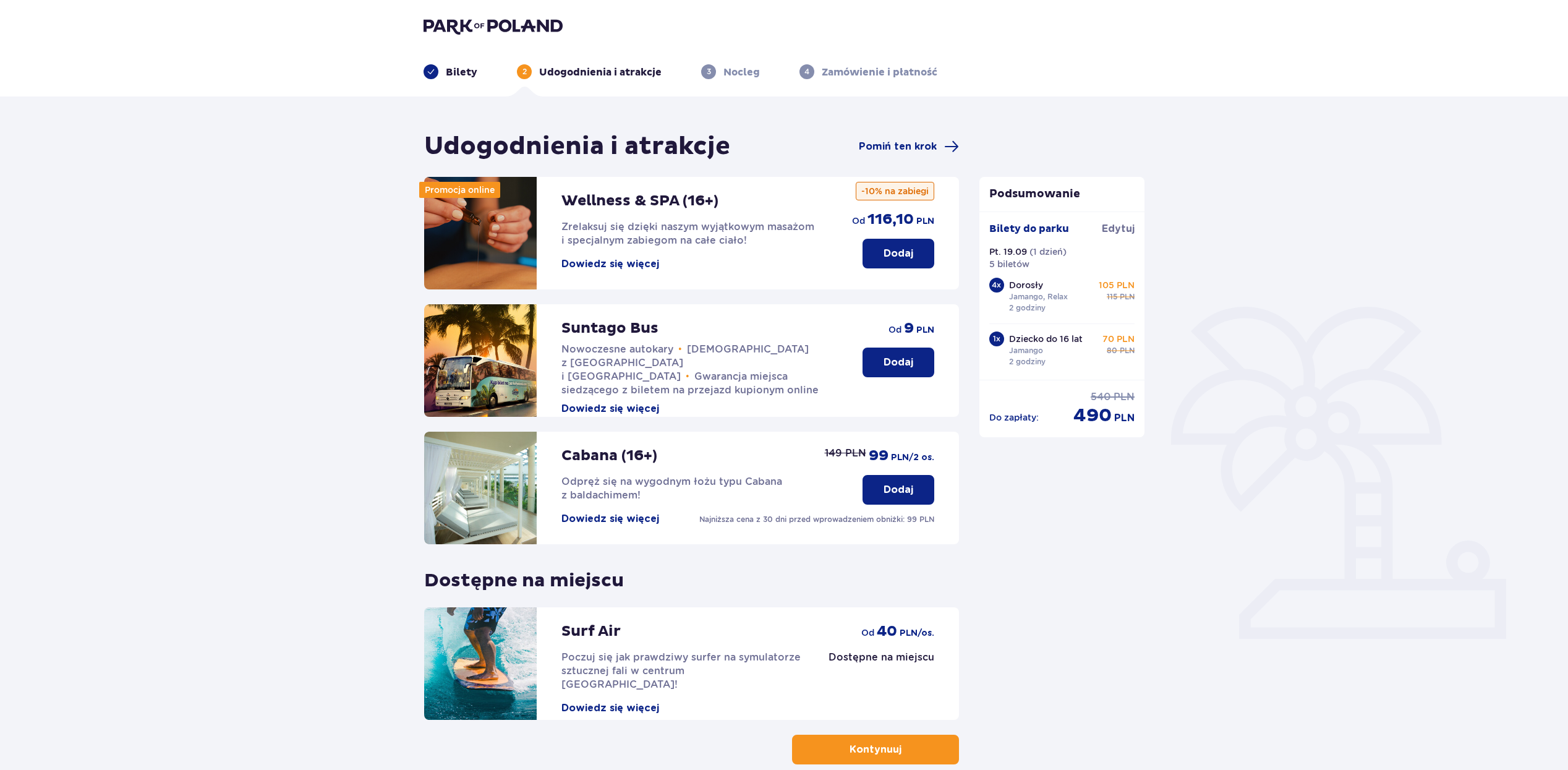
scroll to position [68, 0]
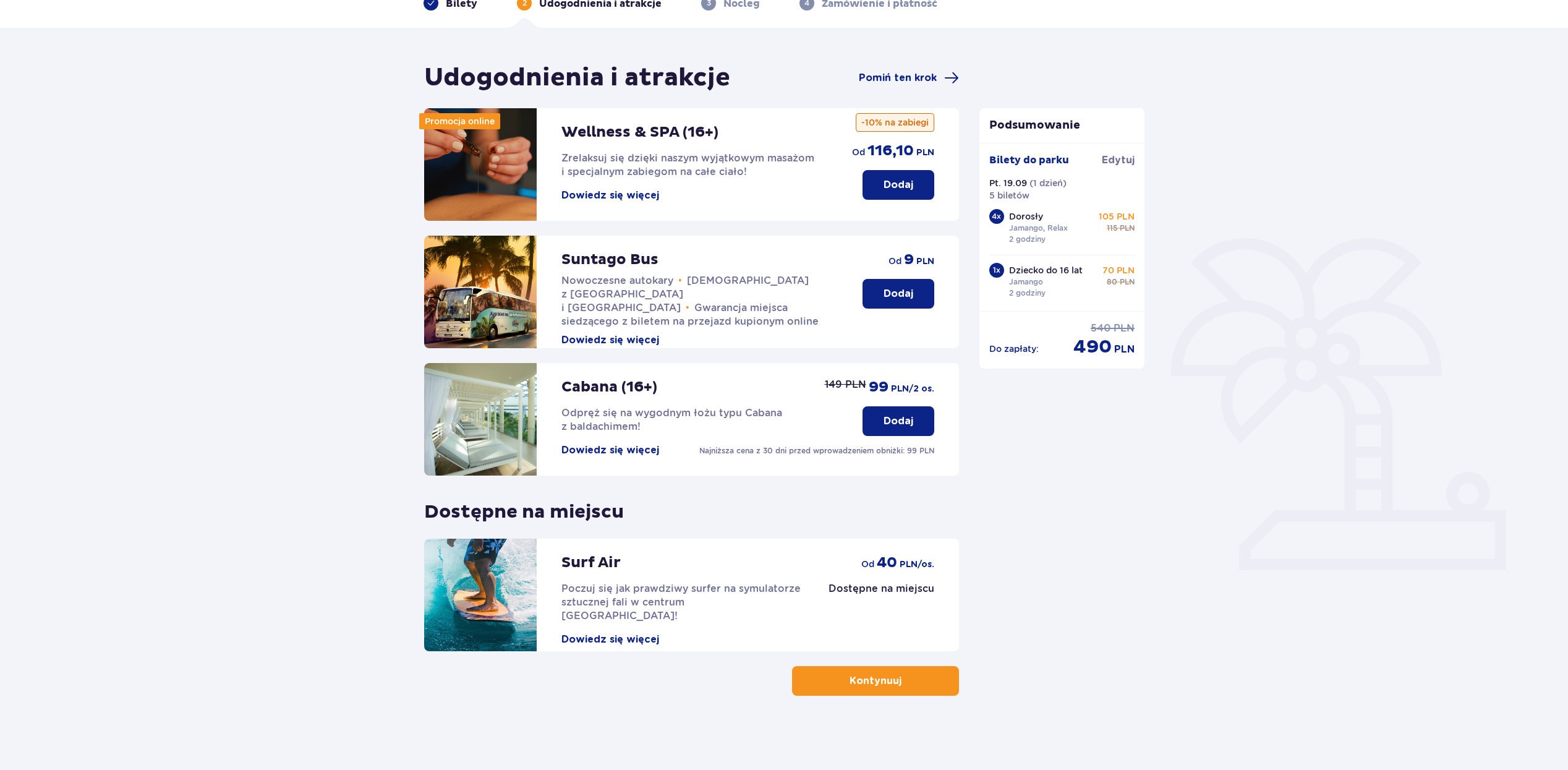
click at [942, 688] on button "Kontynuuj" at bounding box center [875, 681] width 167 height 30
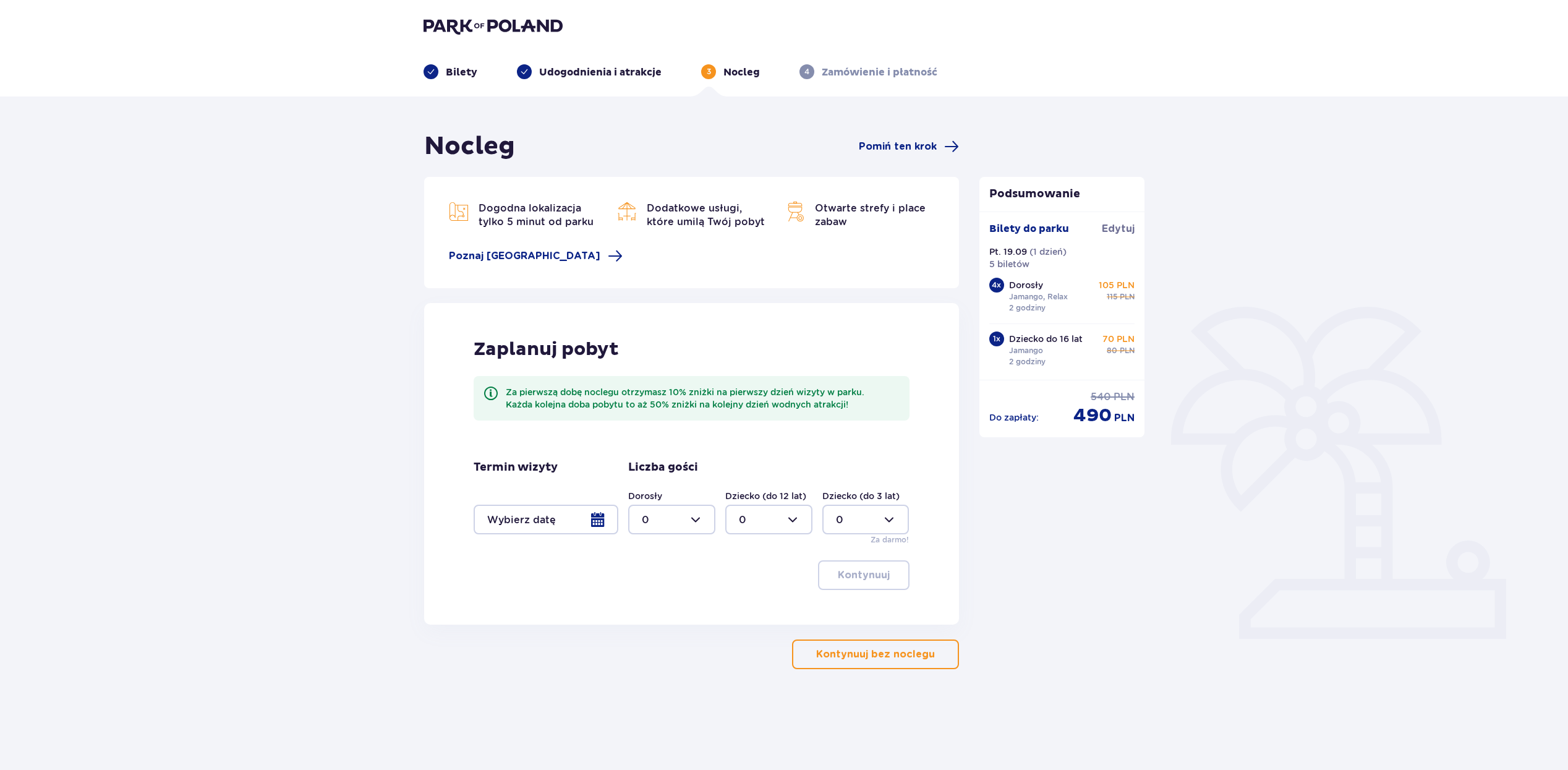
click at [908, 647] on button "Kontynuuj bez noclegu" at bounding box center [875, 654] width 167 height 30
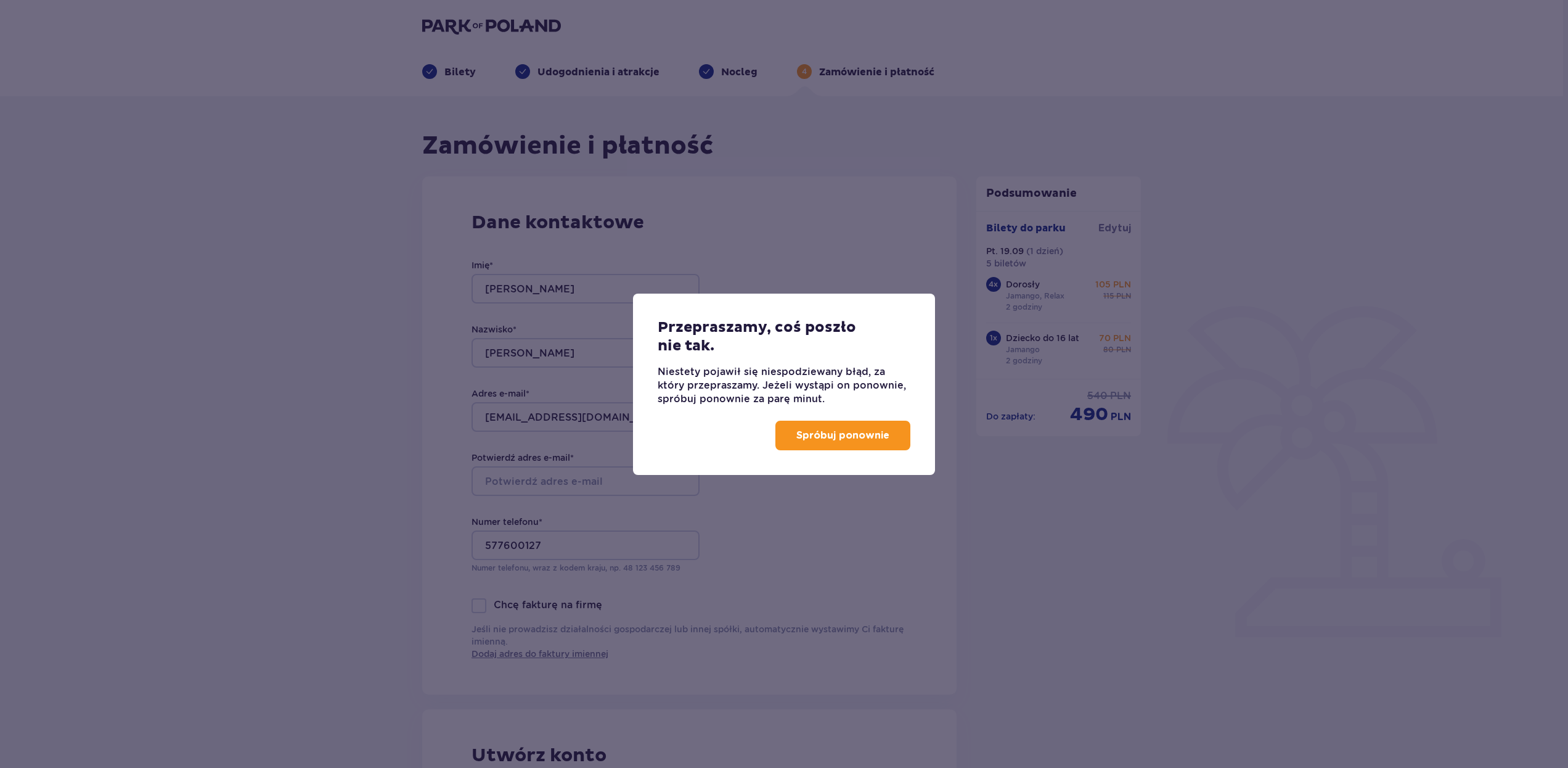
click at [828, 435] on p "Spróbuj ponownie" at bounding box center [843, 435] width 93 height 13
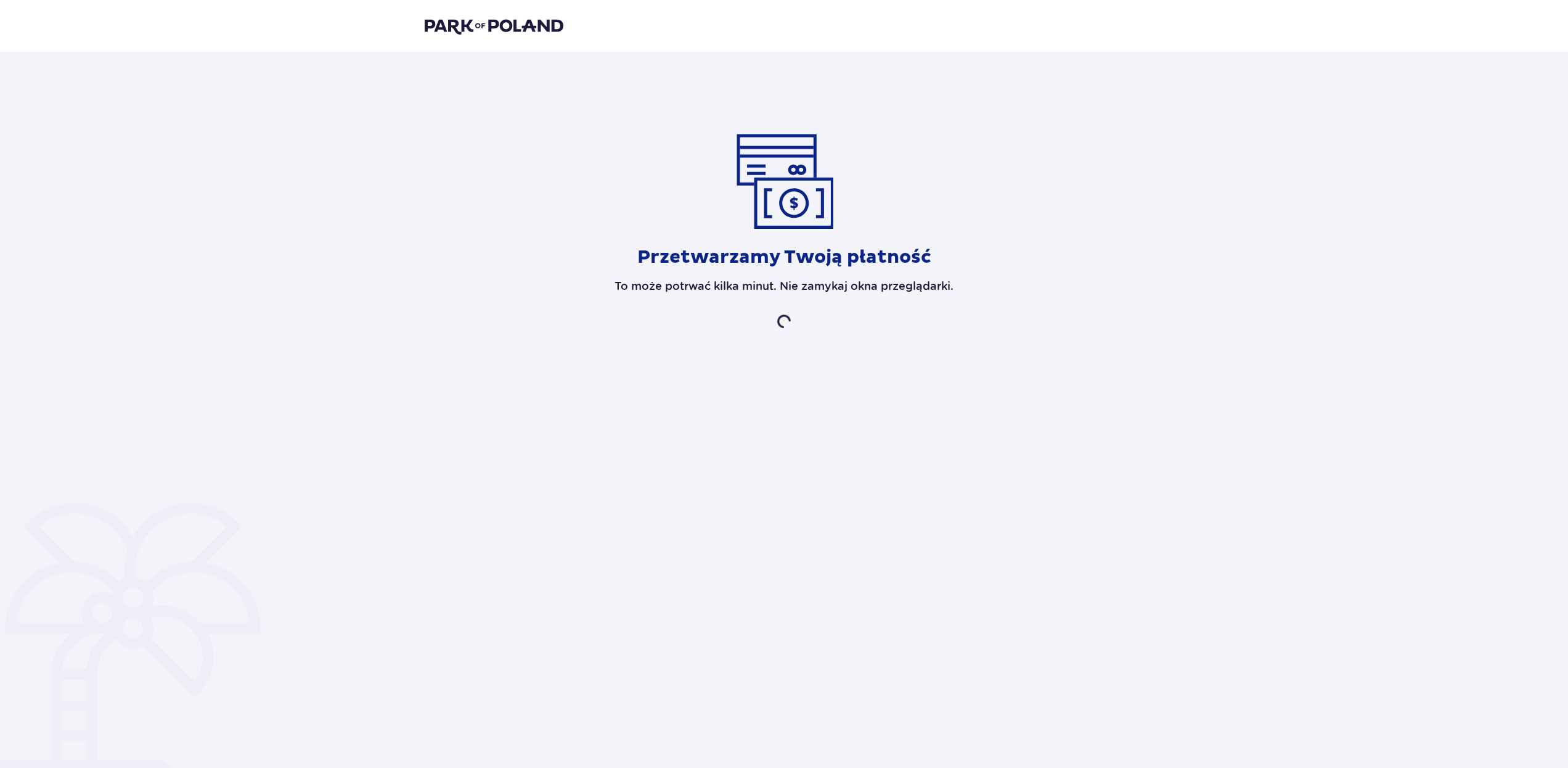
click at [913, 261] on p "Przetwarzamy Twoją płatność" at bounding box center [785, 257] width 294 height 23
click at [912, 260] on p "Przetwarzamy Twoją płatność" at bounding box center [785, 257] width 294 height 23
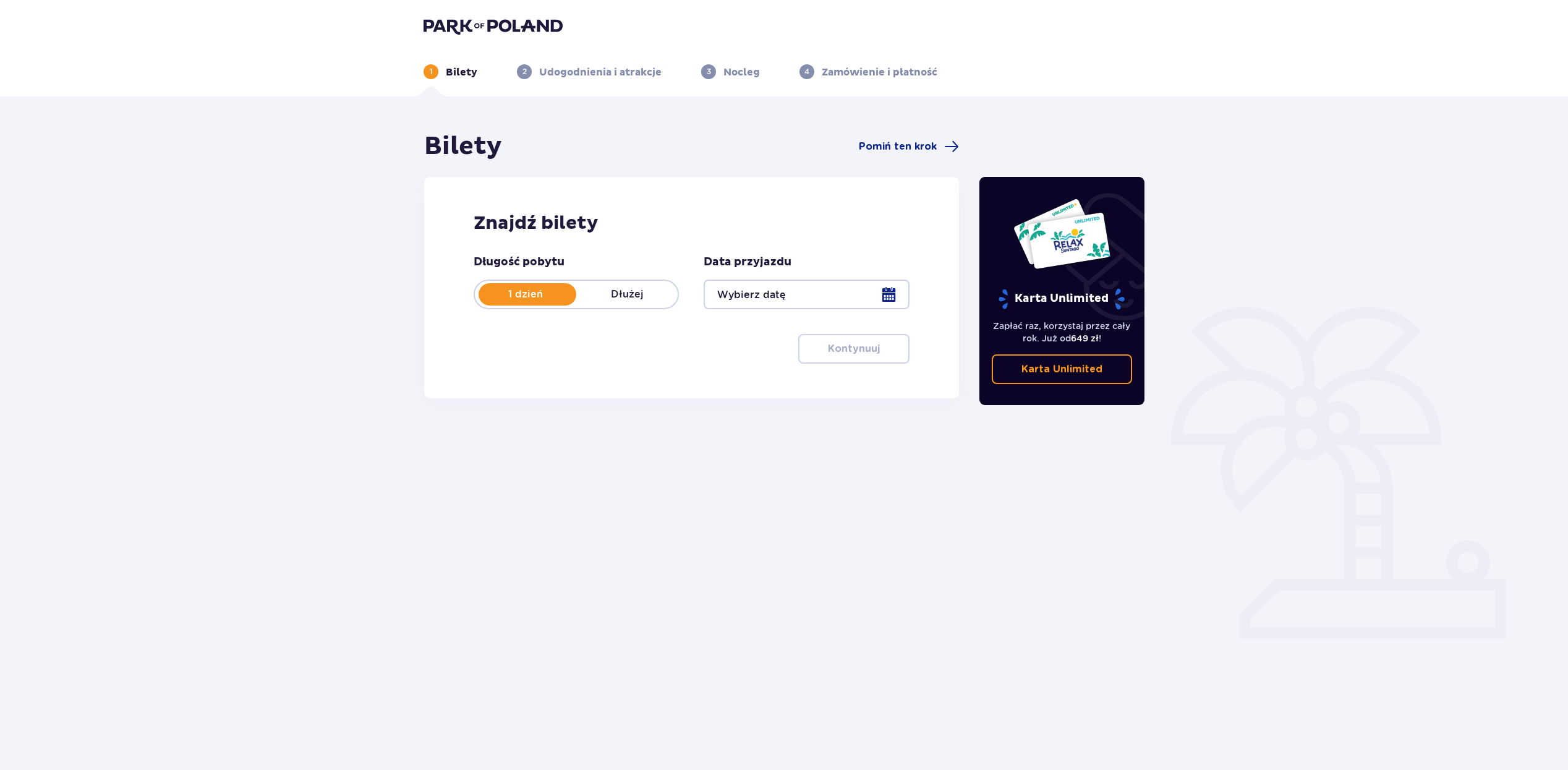
click at [898, 293] on div at bounding box center [806, 294] width 205 height 30
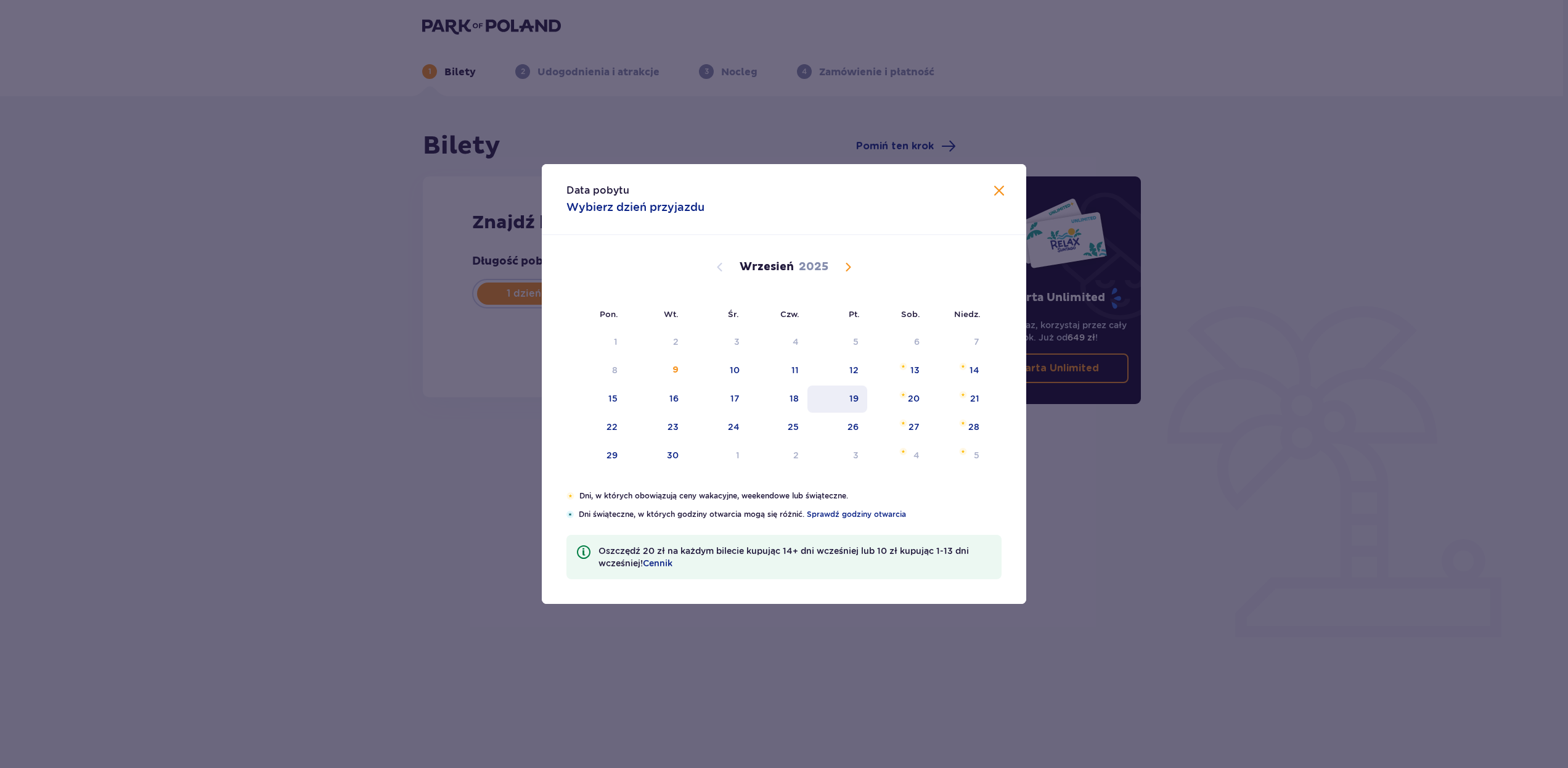
click at [834, 397] on div "19" at bounding box center [837, 399] width 60 height 27
type input "[DATE]"
